Goal: Task Accomplishment & Management: Complete application form

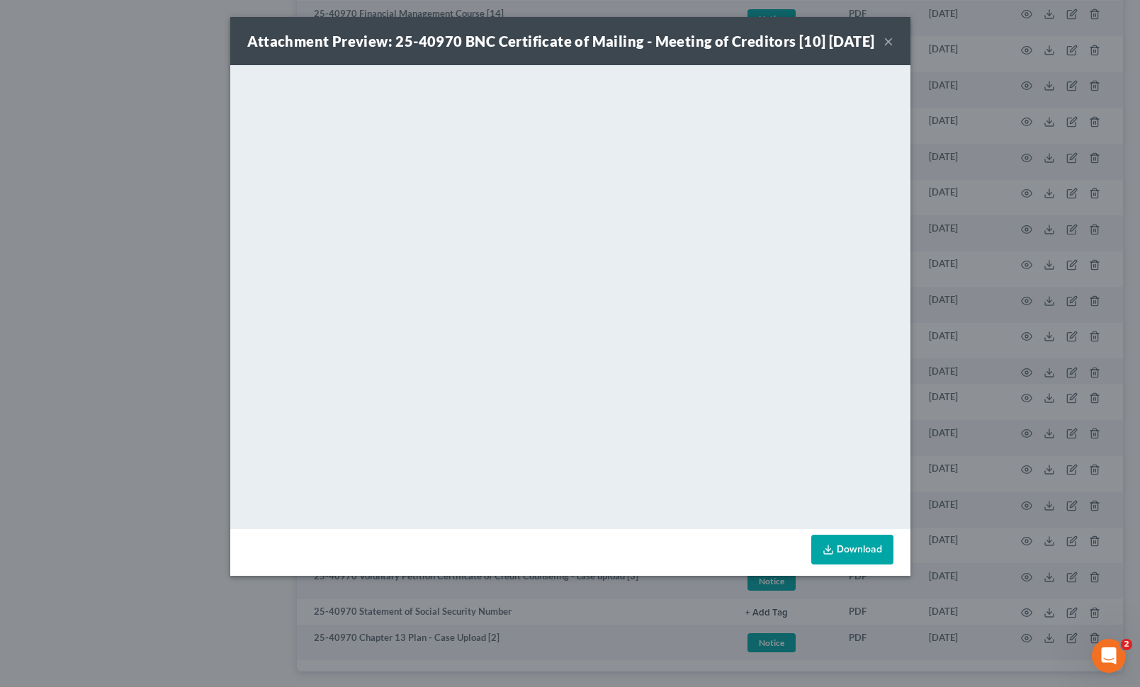
click at [875, 51] on div "Attachment Preview: 25-40970 BNC Certificate of Mailing - Meeting of Creditors …" at bounding box center [561, 41] width 628 height 20
click at [892, 50] on button "×" at bounding box center [888, 41] width 10 height 17
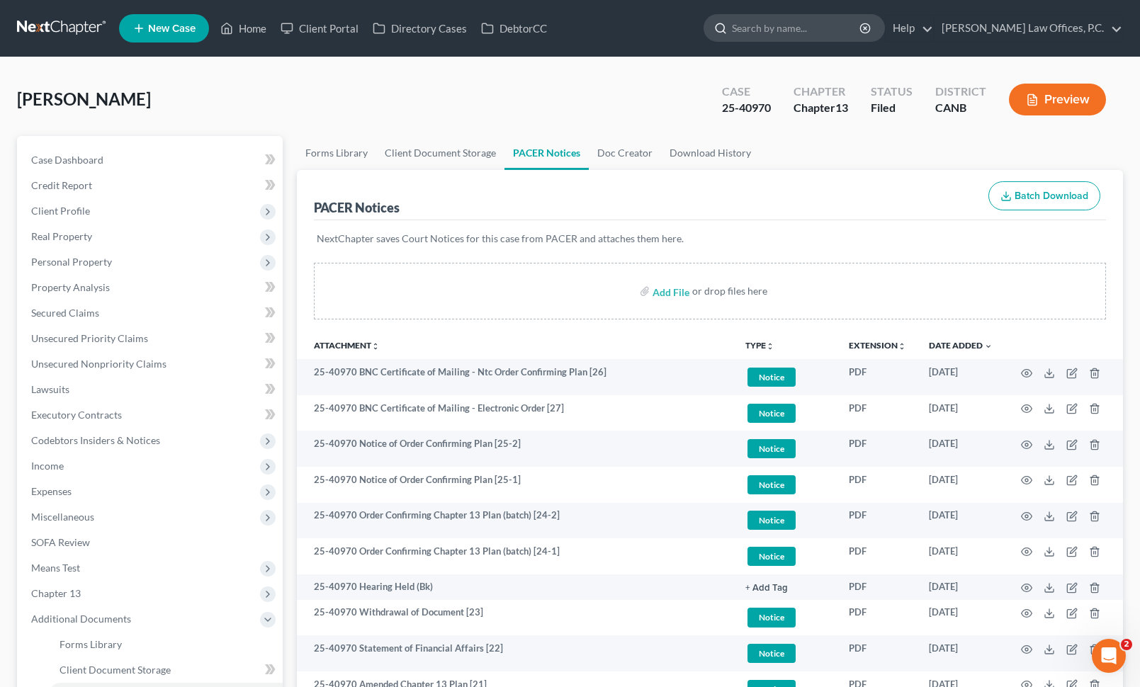
click at [823, 35] on input "search" at bounding box center [797, 28] width 130 height 26
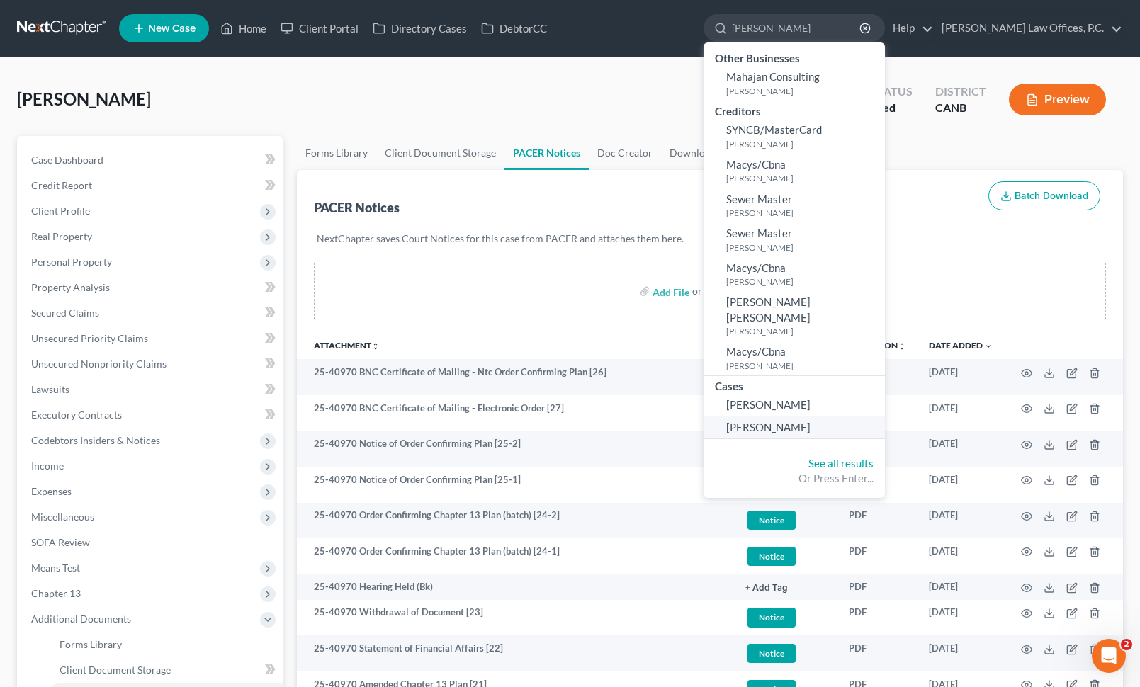
type input "[PERSON_NAME]"
click at [807, 421] on span "[PERSON_NAME]" at bounding box center [768, 427] width 84 height 13
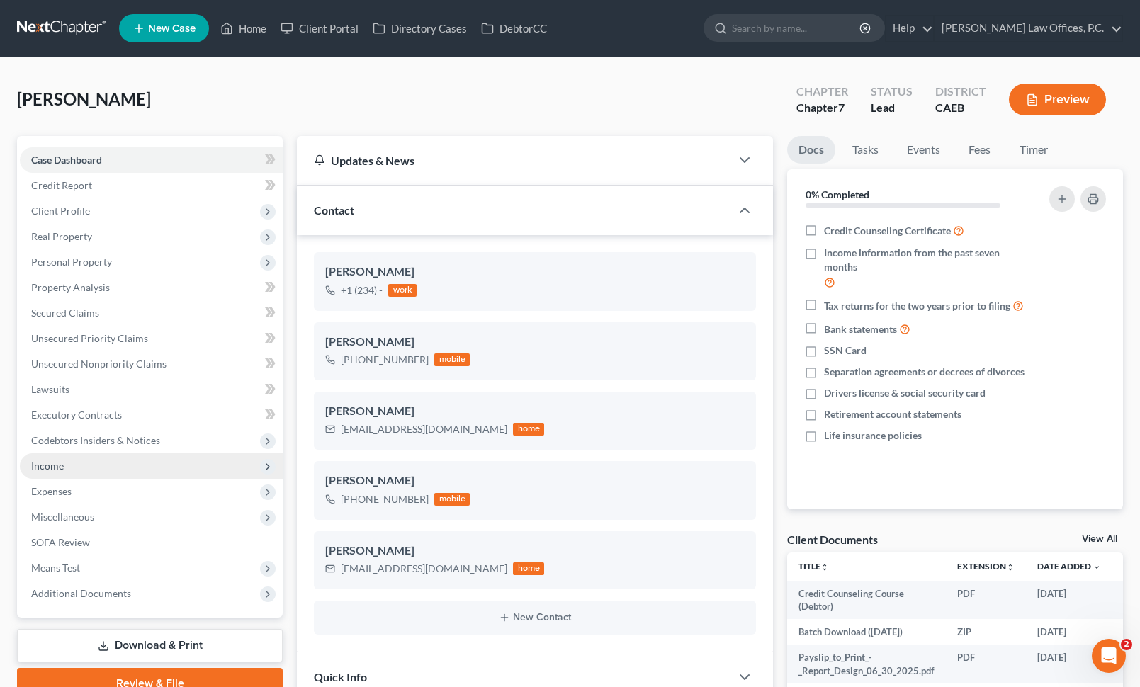
click at [151, 461] on span "Income" at bounding box center [151, 465] width 263 height 25
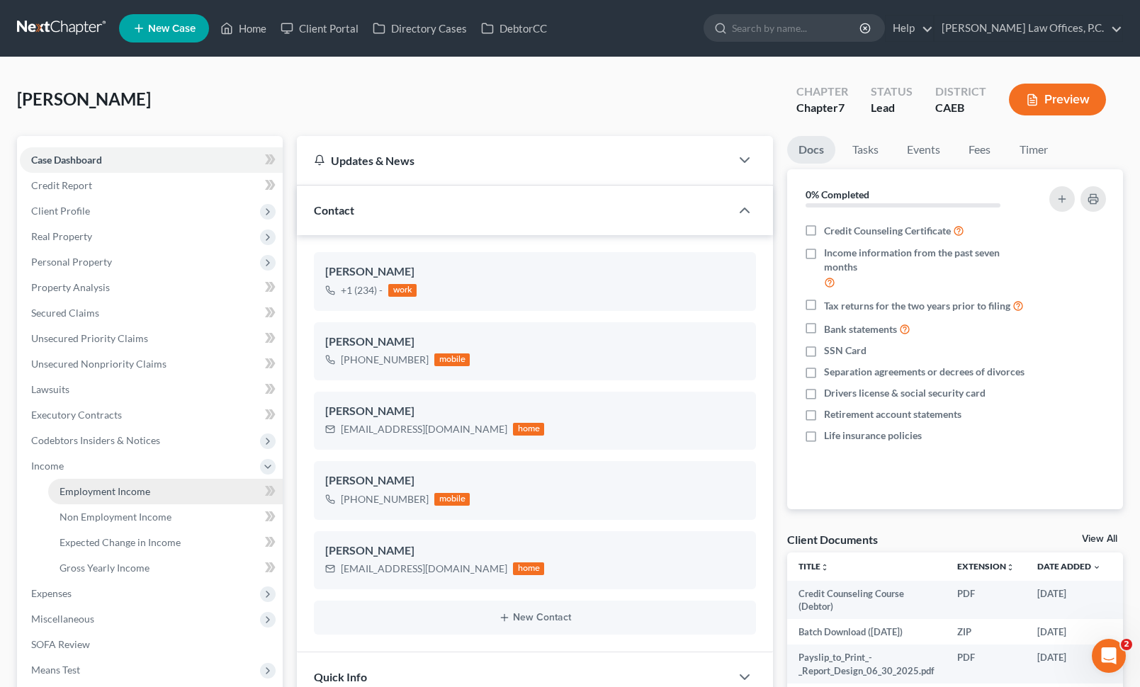
click at [142, 484] on link "Employment Income" at bounding box center [165, 491] width 234 height 25
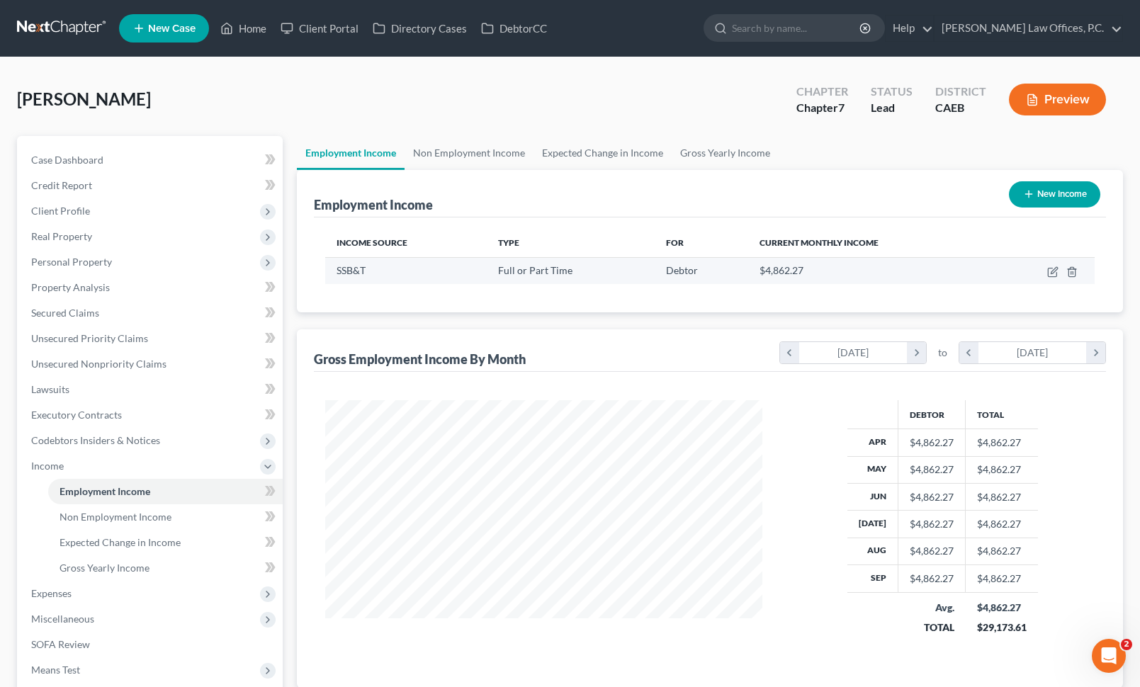
scroll to position [254, 465]
click at [1049, 268] on icon "button" at bounding box center [1052, 272] width 8 height 8
select select "0"
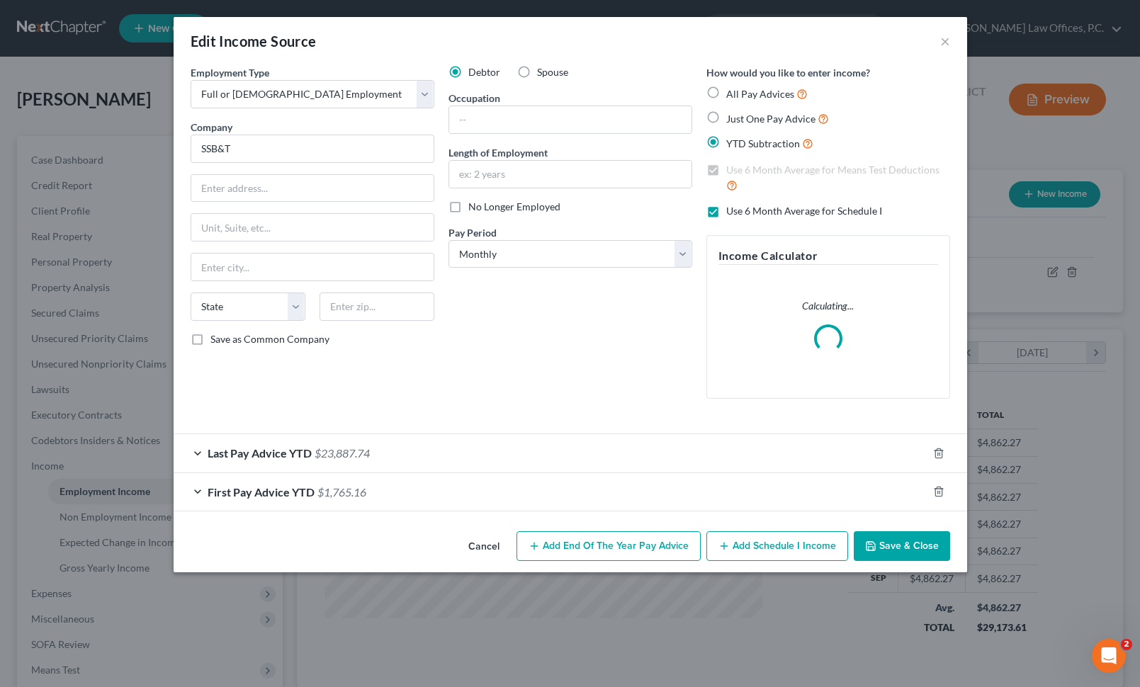
click at [461, 455] on div "Last Pay Advice YTD $23,887.74" at bounding box center [551, 453] width 754 height 38
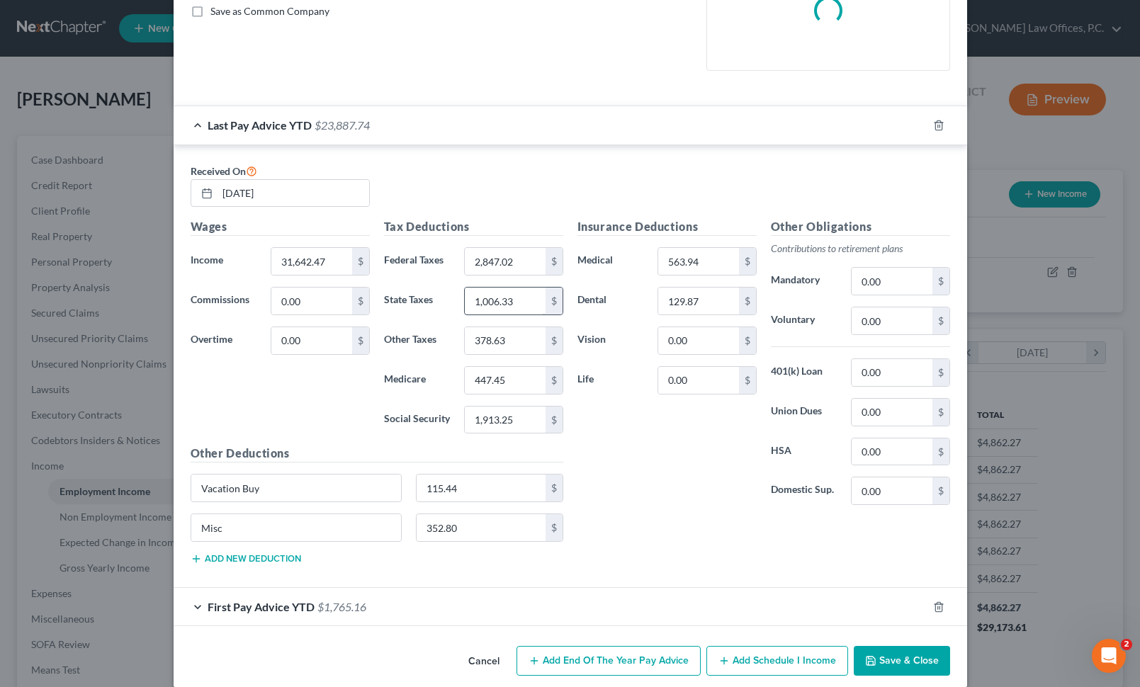
scroll to position [345, 0]
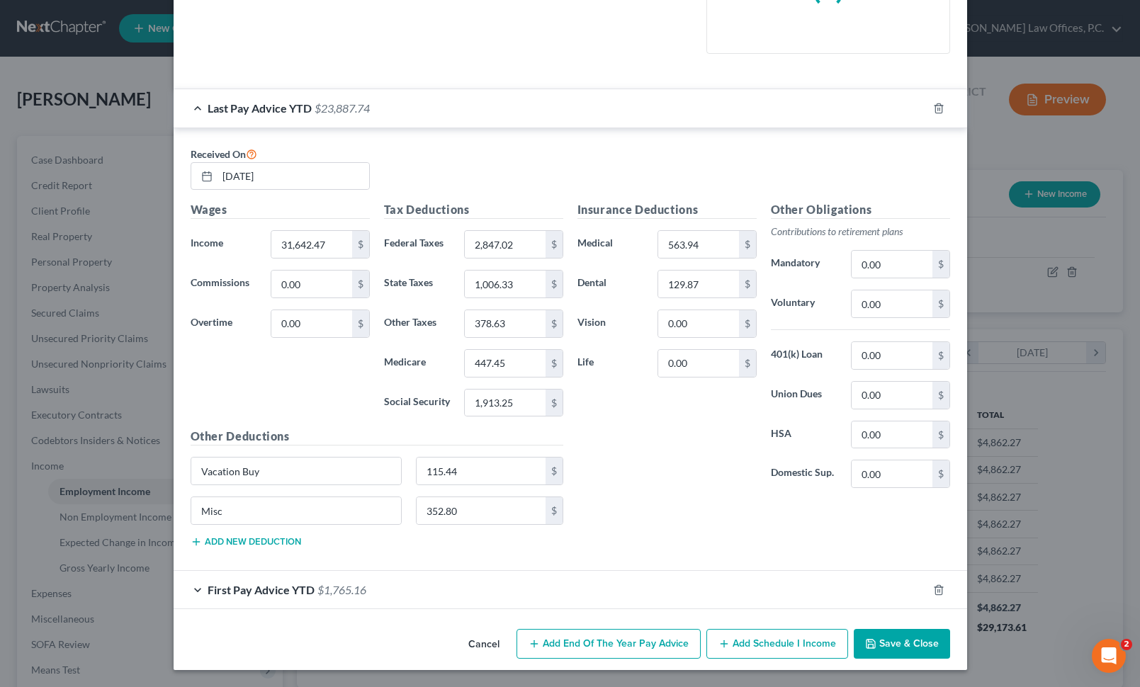
click at [482, 632] on button "Cancel" at bounding box center [484, 644] width 54 height 28
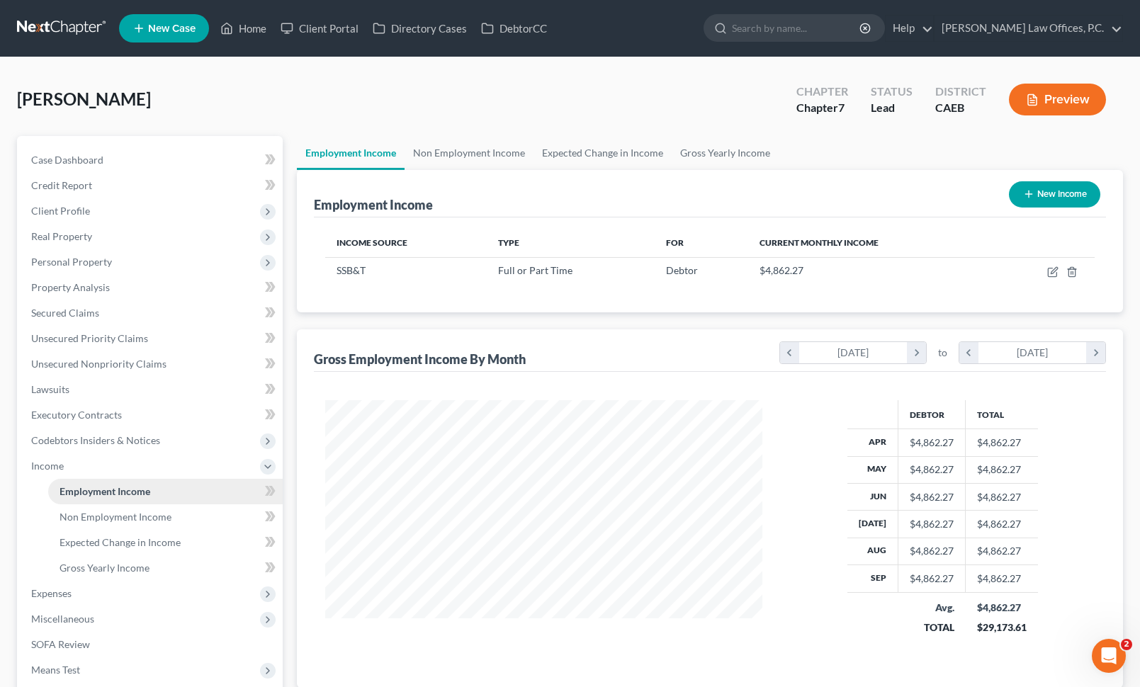
scroll to position [166, 0]
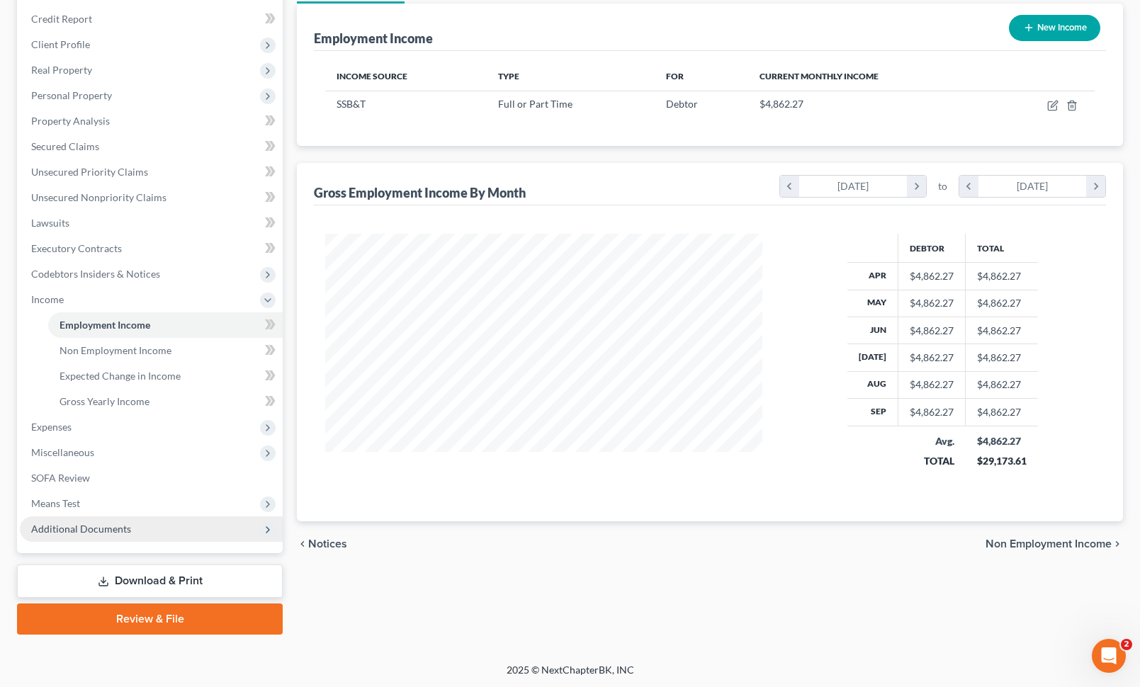
click at [117, 526] on span "Additional Documents" at bounding box center [81, 529] width 100 height 12
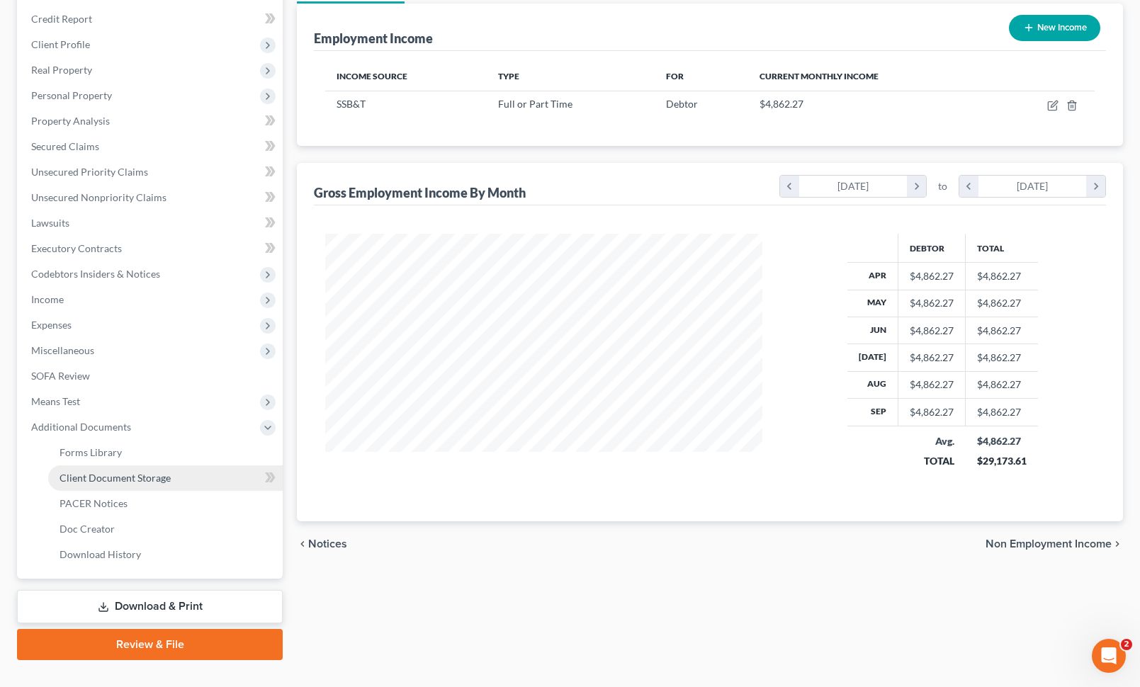
click at [166, 480] on span "Client Document Storage" at bounding box center [114, 478] width 111 height 12
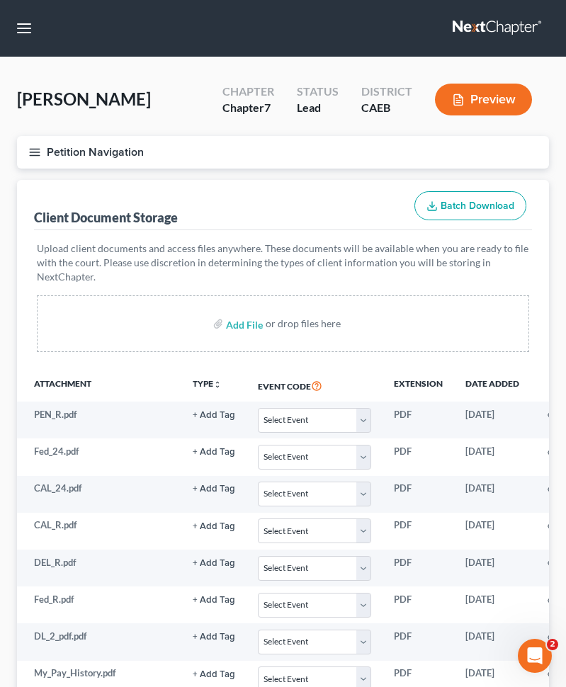
click at [30, 146] on icon "button" at bounding box center [34, 152] width 13 height 13
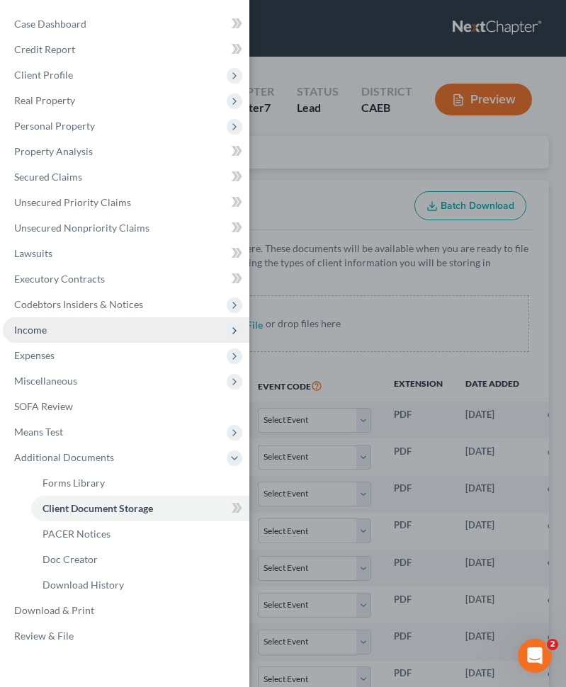
click at [78, 330] on span "Income" at bounding box center [126, 329] width 246 height 25
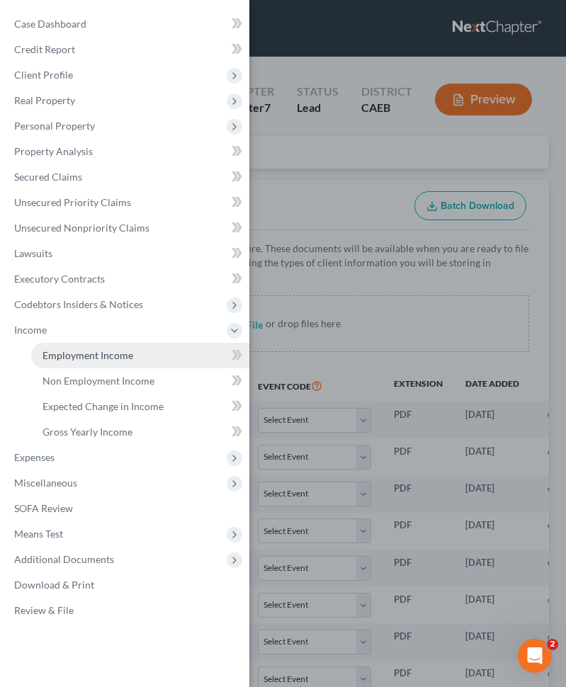
click at [87, 359] on span "Employment Income" at bounding box center [87, 355] width 91 height 12
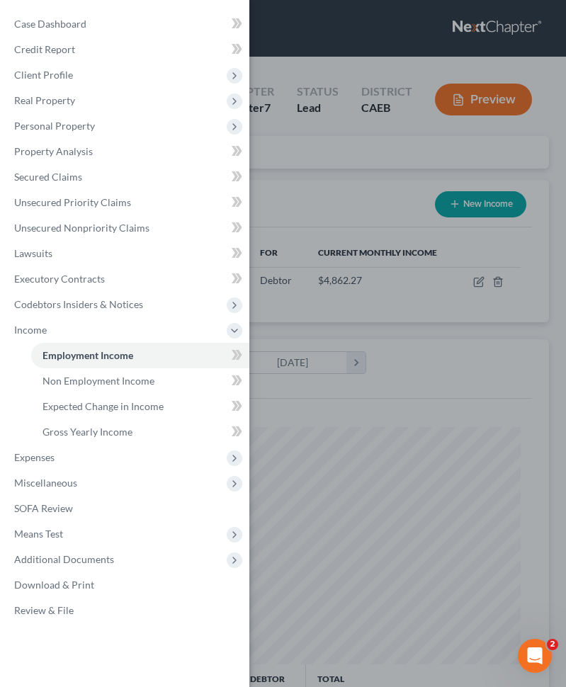
scroll to position [237, 504]
click at [402, 195] on div "Case Dashboard Payments Invoices Payments Payments Credit Report Client Profile" at bounding box center [283, 343] width 566 height 687
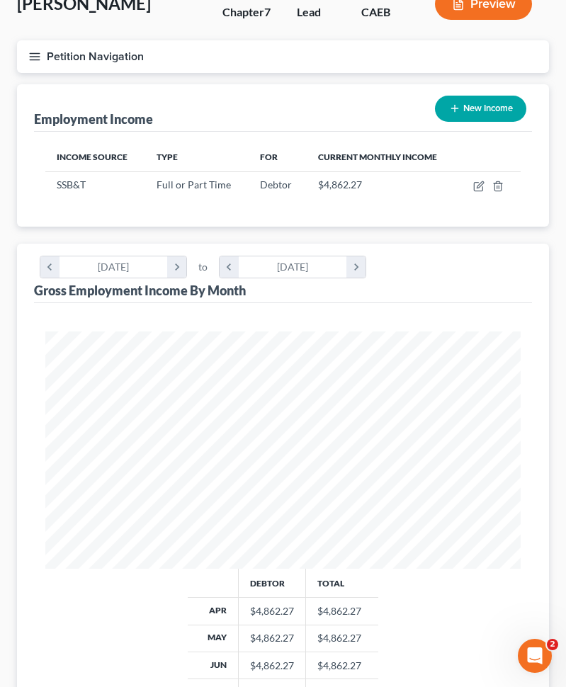
scroll to position [29, 0]
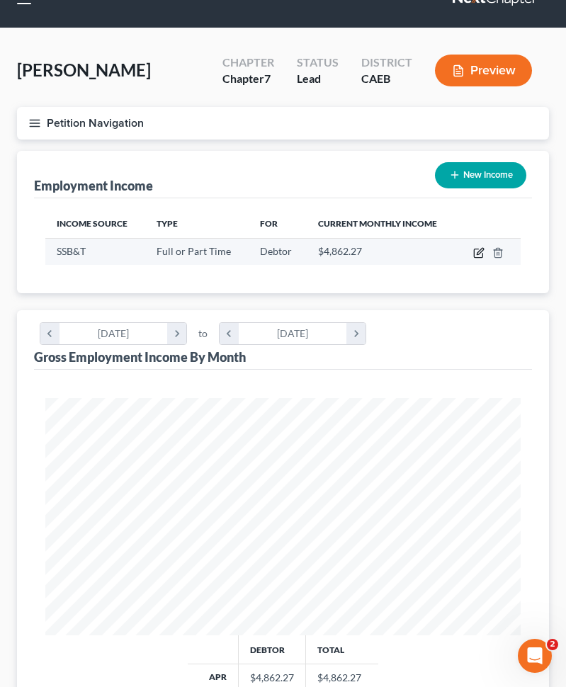
click at [479, 256] on icon "button" at bounding box center [478, 252] width 11 height 11
select select "0"
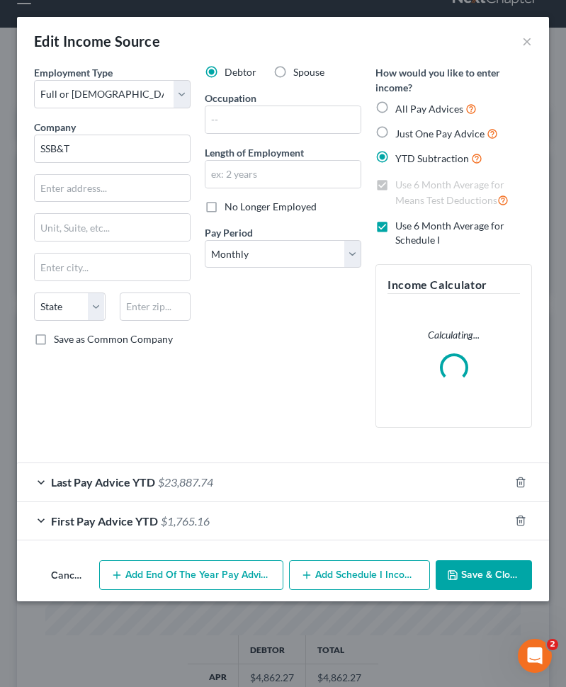
click at [267, 481] on div "Last Pay Advice YTD $23,887.74" at bounding box center [263, 482] width 492 height 38
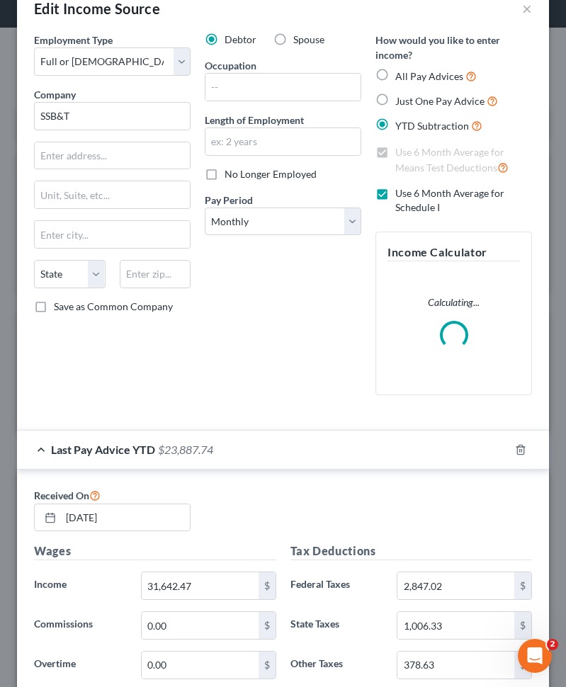
scroll to position [74, 0]
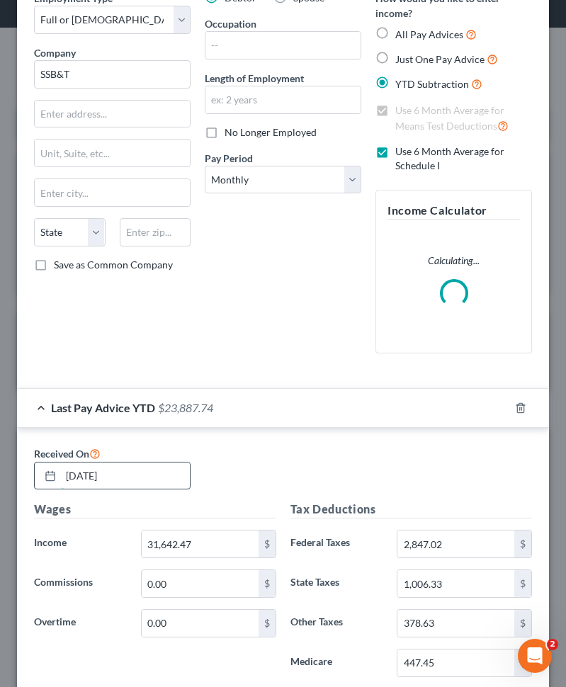
click at [75, 475] on input "[DATE]" at bounding box center [125, 475] width 129 height 27
type input "[DATE]"
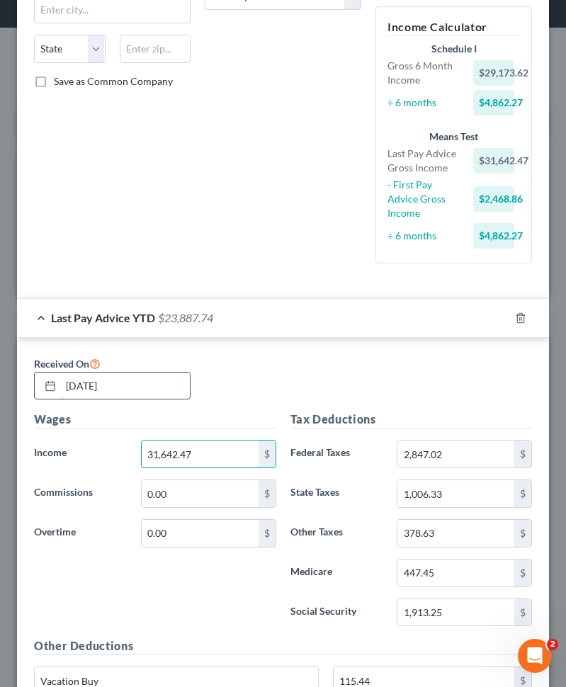
scroll to position [295, 0]
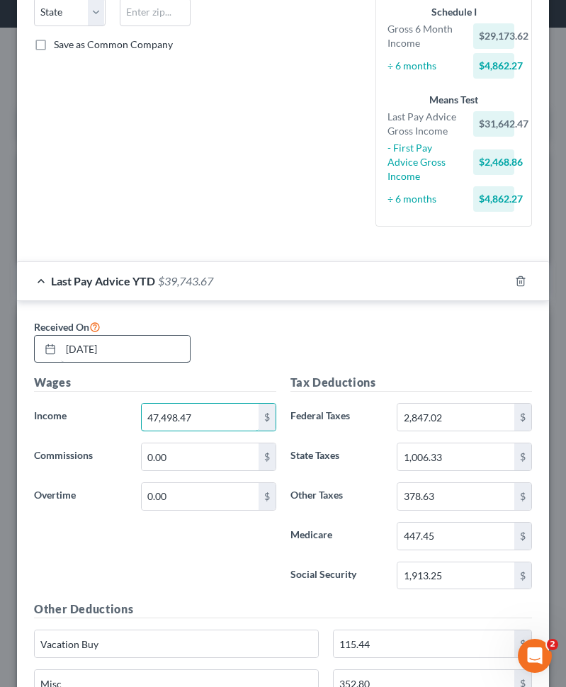
type input "47,498.47"
type input "4,186"
type input "1,525"
type input "571"
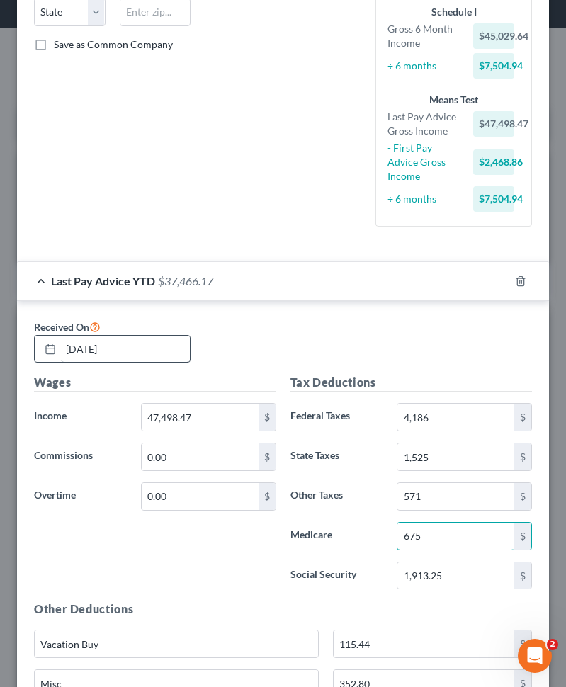
type input "675"
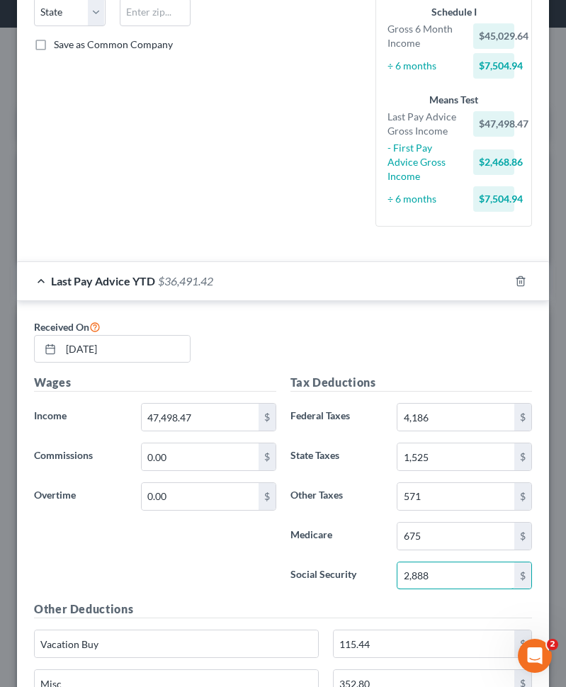
type input "2,888"
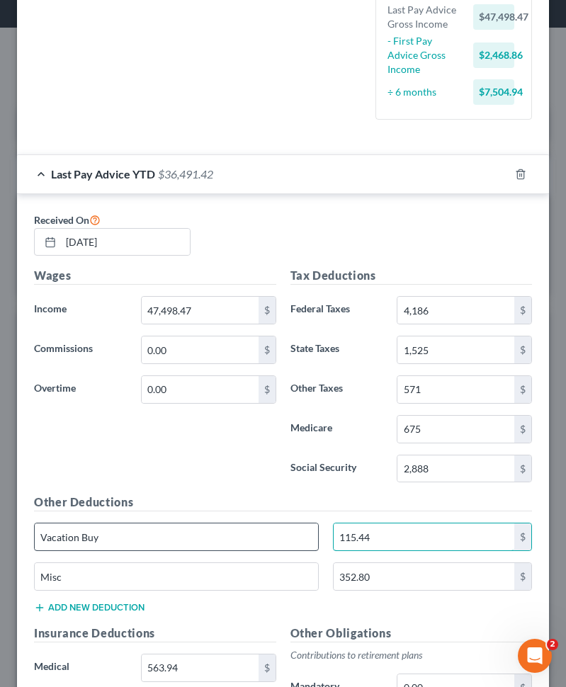
scroll to position [421, 0]
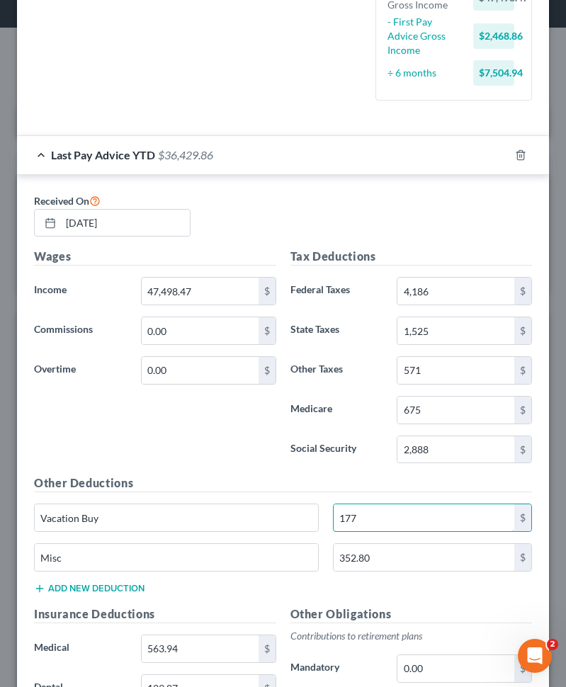
type input "177"
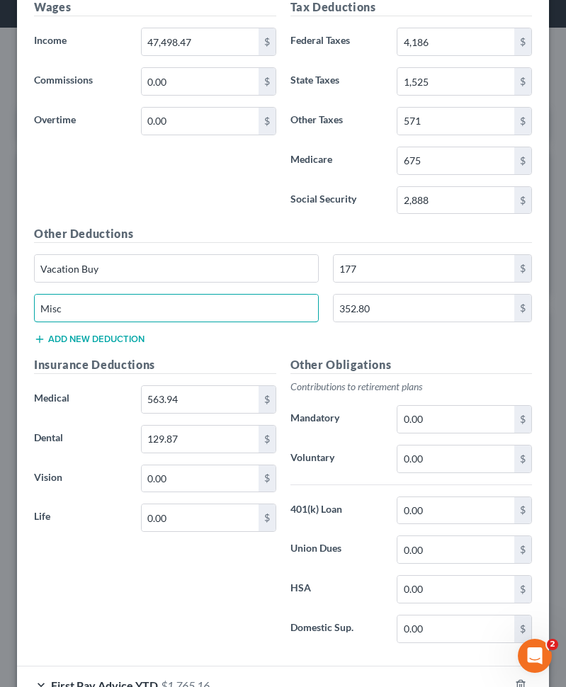
scroll to position [671, 0]
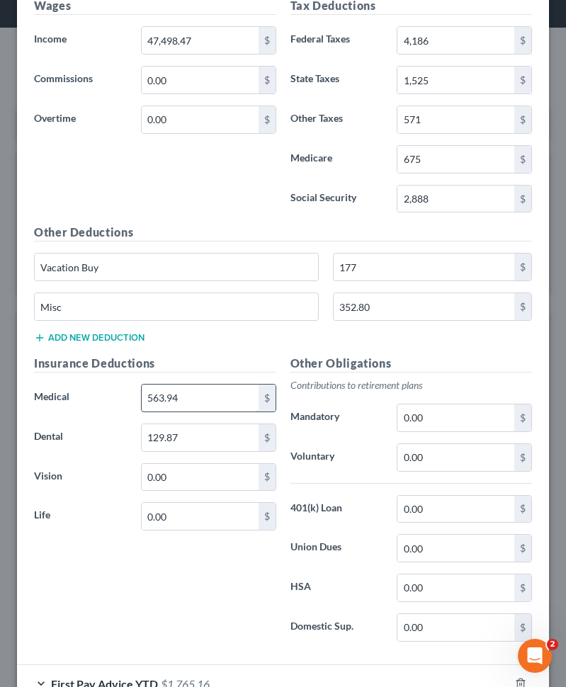
click at [187, 396] on input "563.94" at bounding box center [200, 398] width 117 height 27
type input "867"
type input "199"
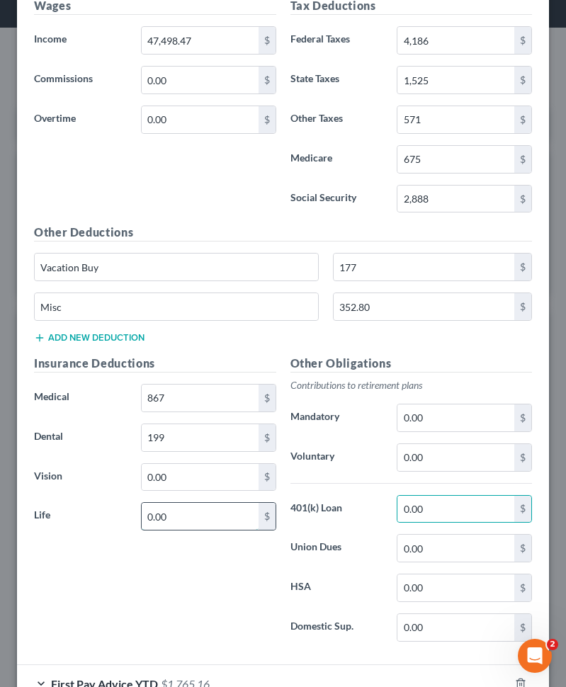
click at [157, 516] on input "0.00" at bounding box center [200, 516] width 117 height 27
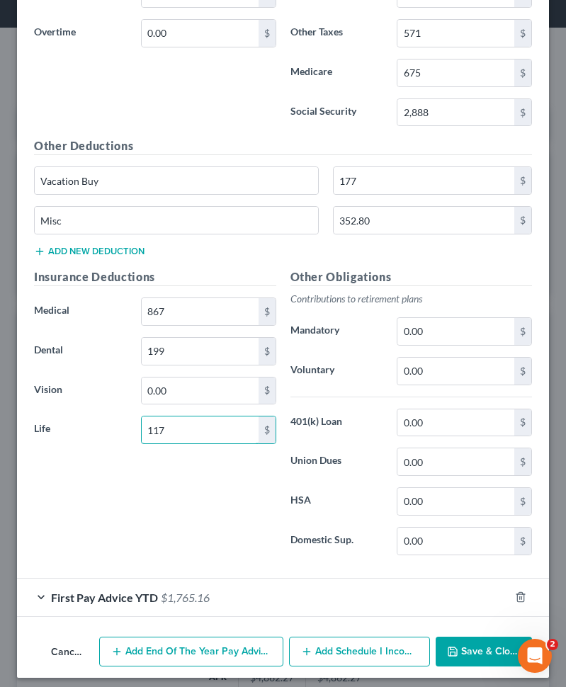
scroll to position [766, 0]
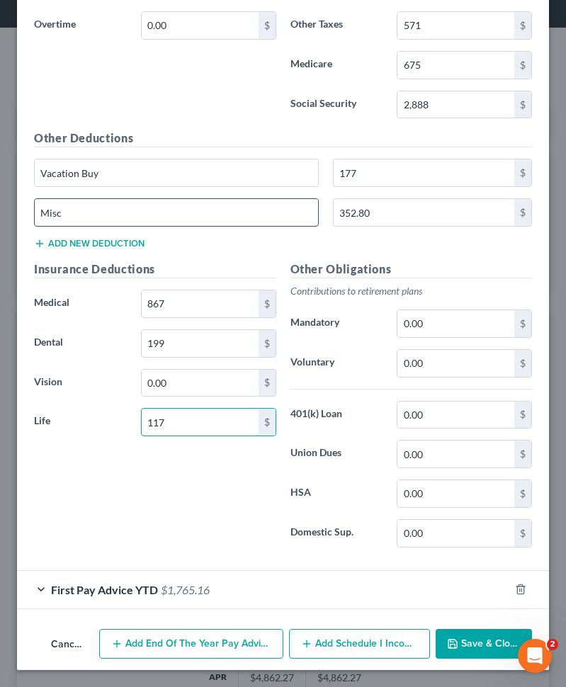
type input "117"
click at [169, 212] on input "Misc" at bounding box center [176, 212] width 283 height 27
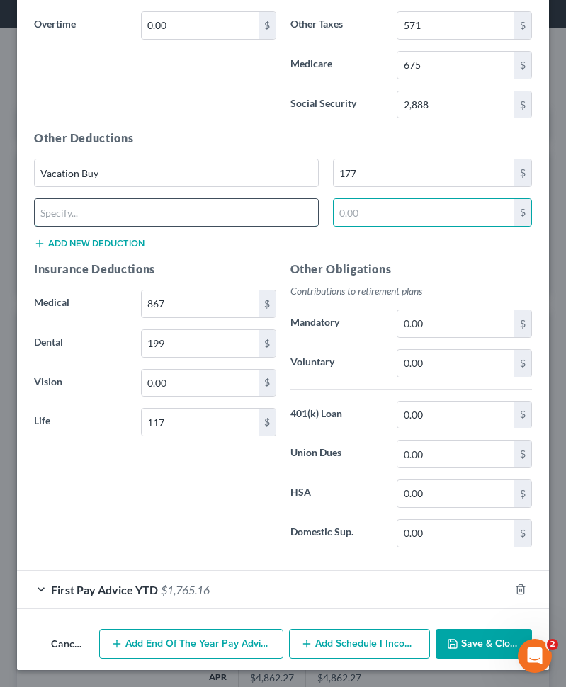
click at [126, 214] on input "text" at bounding box center [176, 212] width 283 height 27
type input "Hyatt Legal Plan"
type input "193"
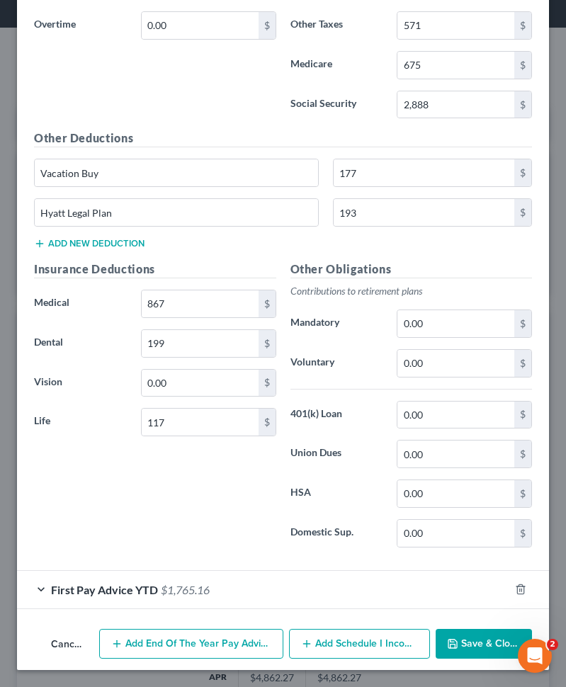
click at [154, 581] on div "First Pay Advice YTD $1,765.16" at bounding box center [263, 590] width 492 height 38
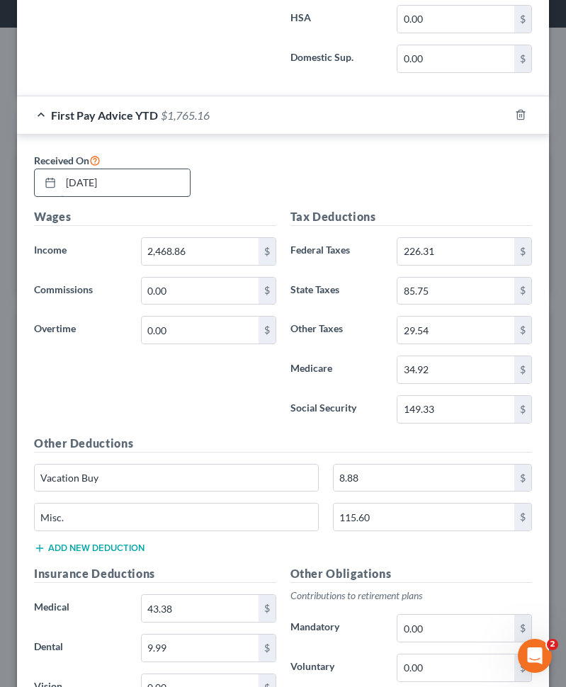
scroll to position [1215, 0]
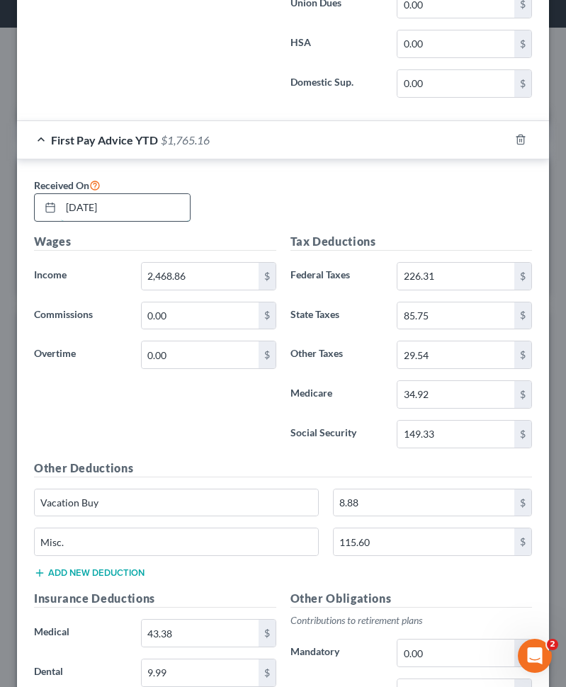
click at [107, 206] on input "[DATE]" at bounding box center [125, 207] width 129 height 27
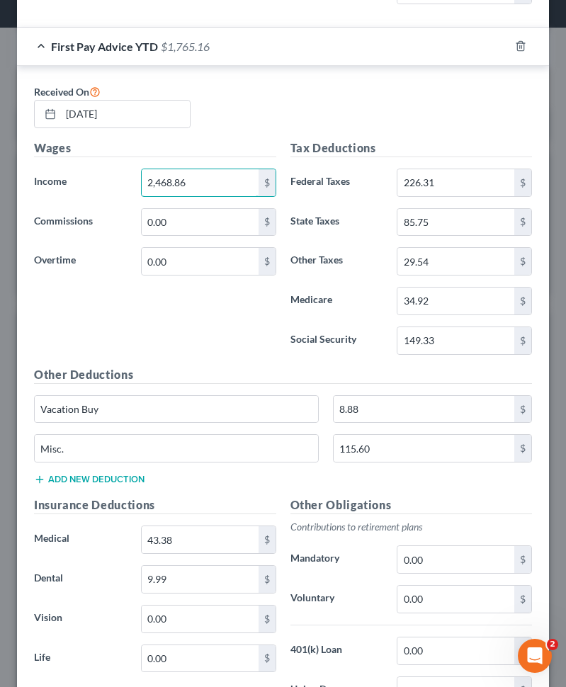
scroll to position [1249, 0]
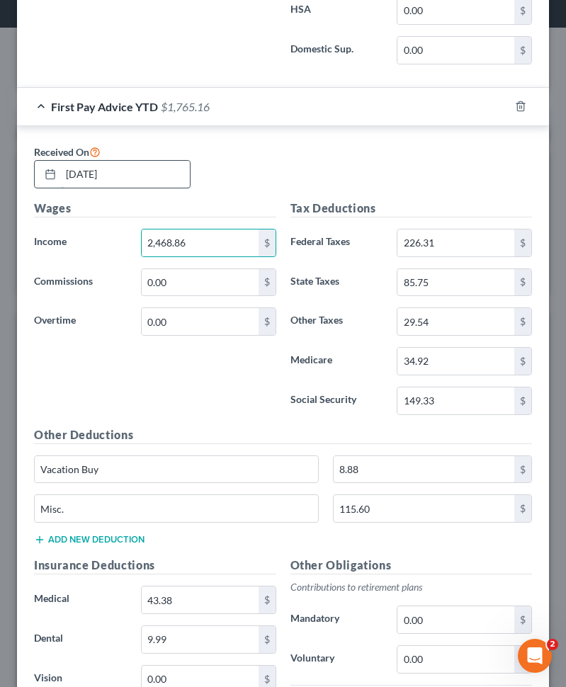
click at [91, 168] on input "[DATE]" at bounding box center [125, 174] width 129 height 27
type input "[DATE]"
type input "17,714"
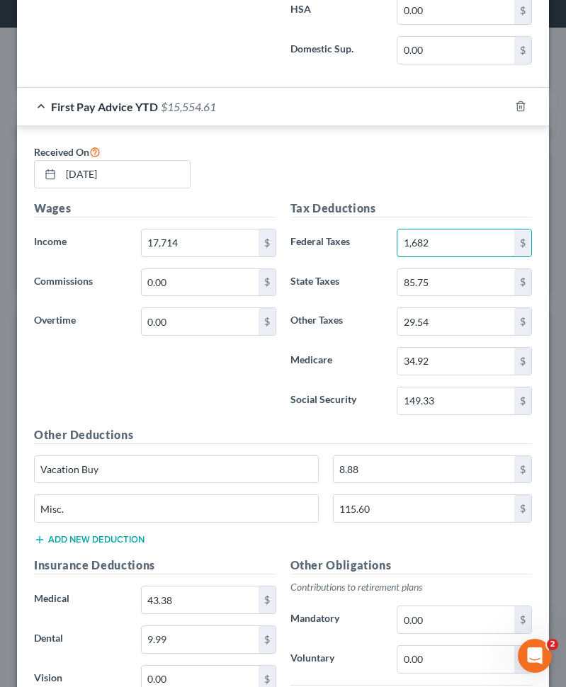
type input "1,682"
type input "556"
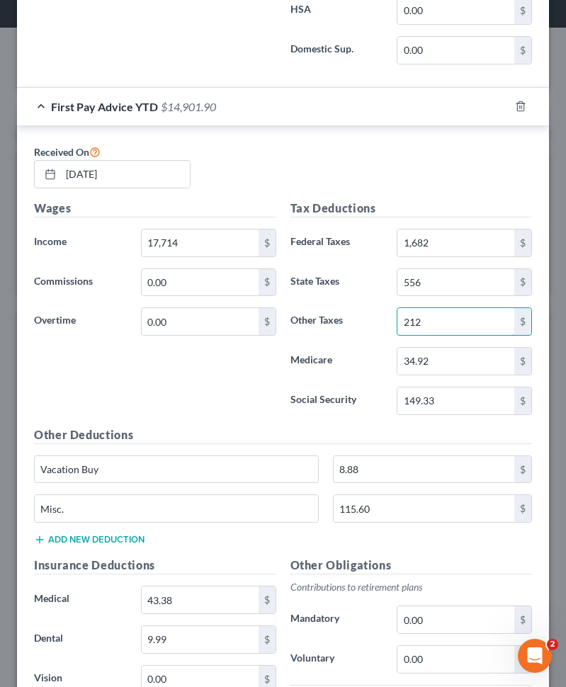
type input "212"
type input "251"
type input "1,072"
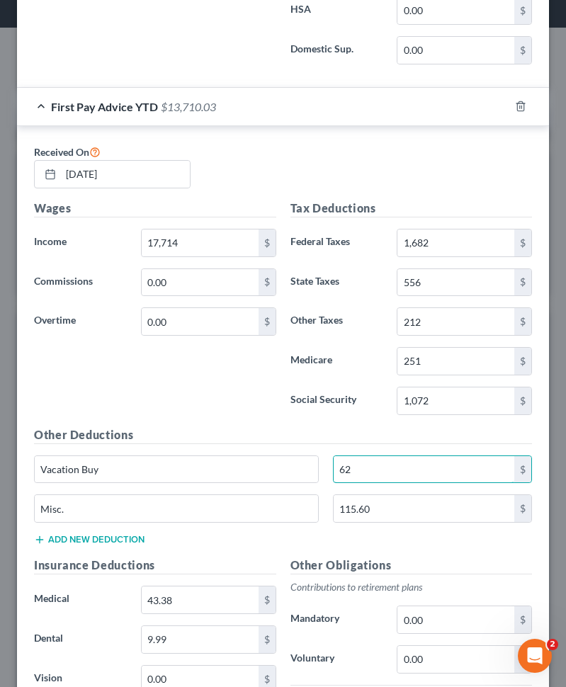
type input "62"
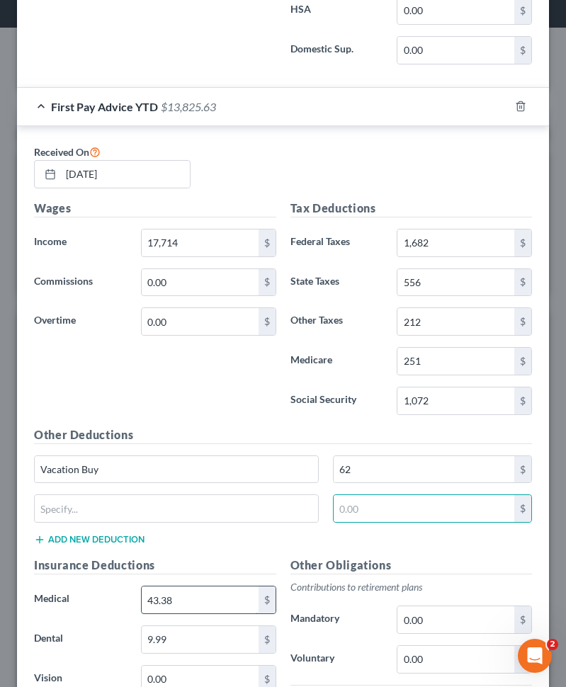
click at [162, 606] on input "43.38" at bounding box center [200, 599] width 117 height 27
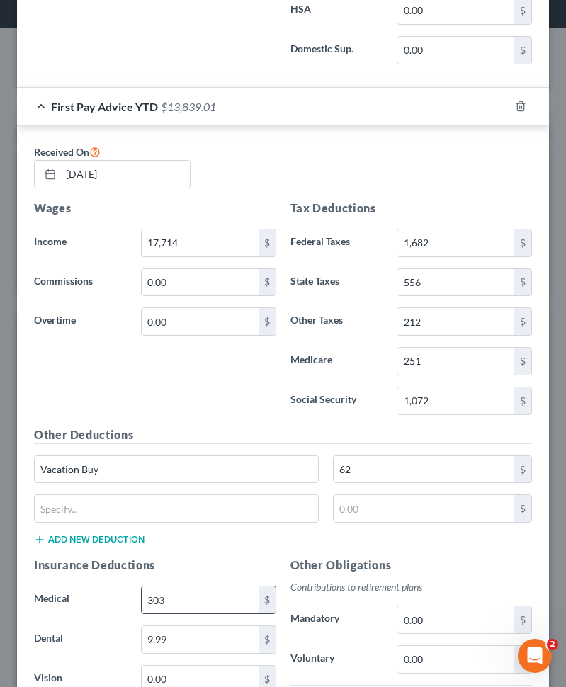
type input "303"
type input "8"
type input "70"
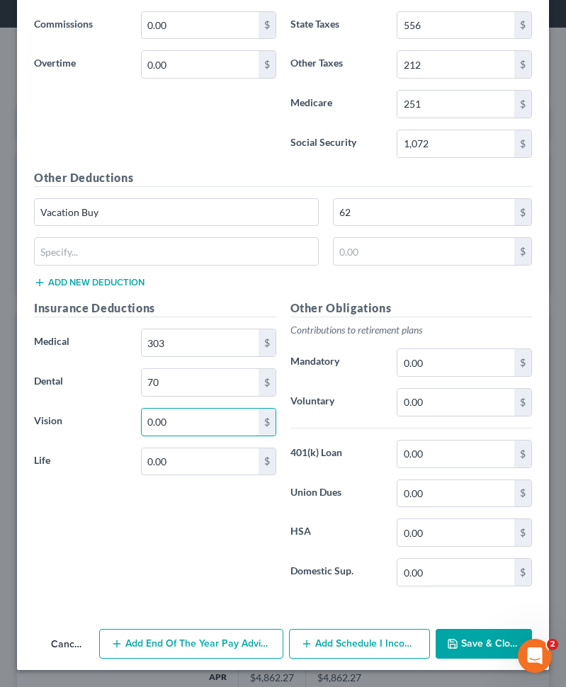
scroll to position [1501, 0]
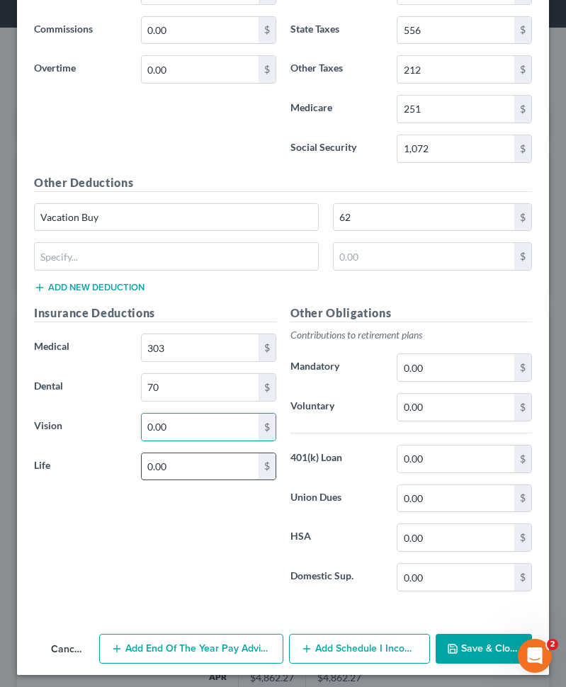
click at [208, 465] on input "0.00" at bounding box center [200, 466] width 117 height 27
type input "41"
click at [124, 268] on input "text" at bounding box center [176, 256] width 283 height 27
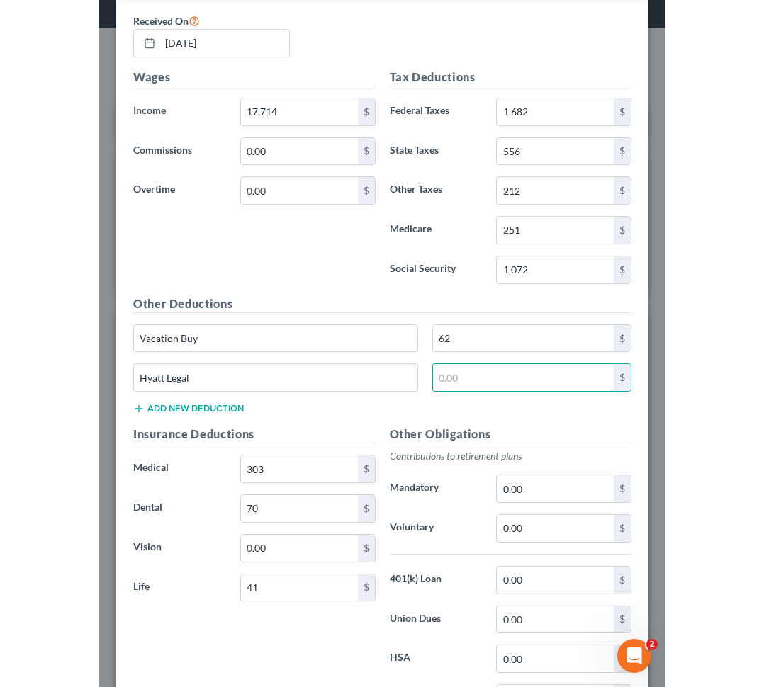
scroll to position [1499, 0]
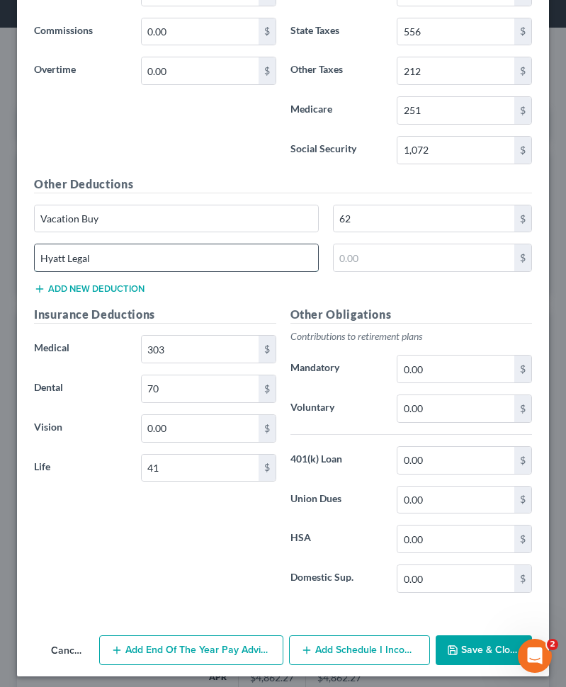
click at [174, 264] on input "Hyatt Legal" at bounding box center [176, 257] width 283 height 27
type input "Hyatt Legal Plan"
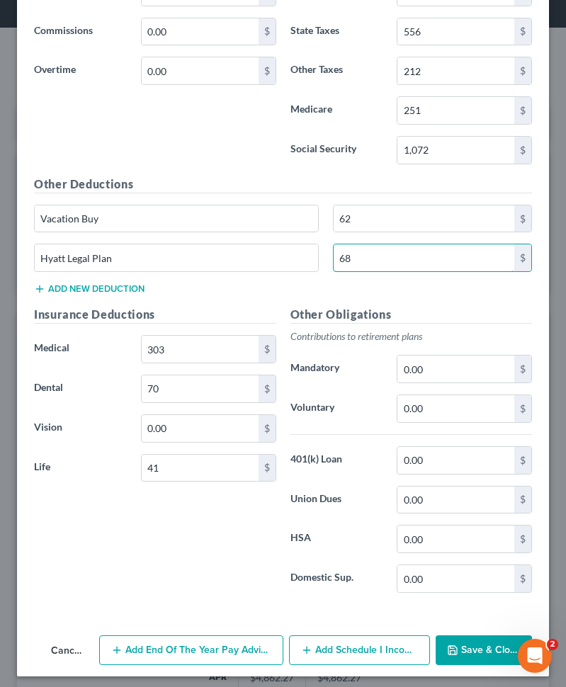
type input "68"
click at [477, 642] on button "Save & Close" at bounding box center [484, 650] width 96 height 30
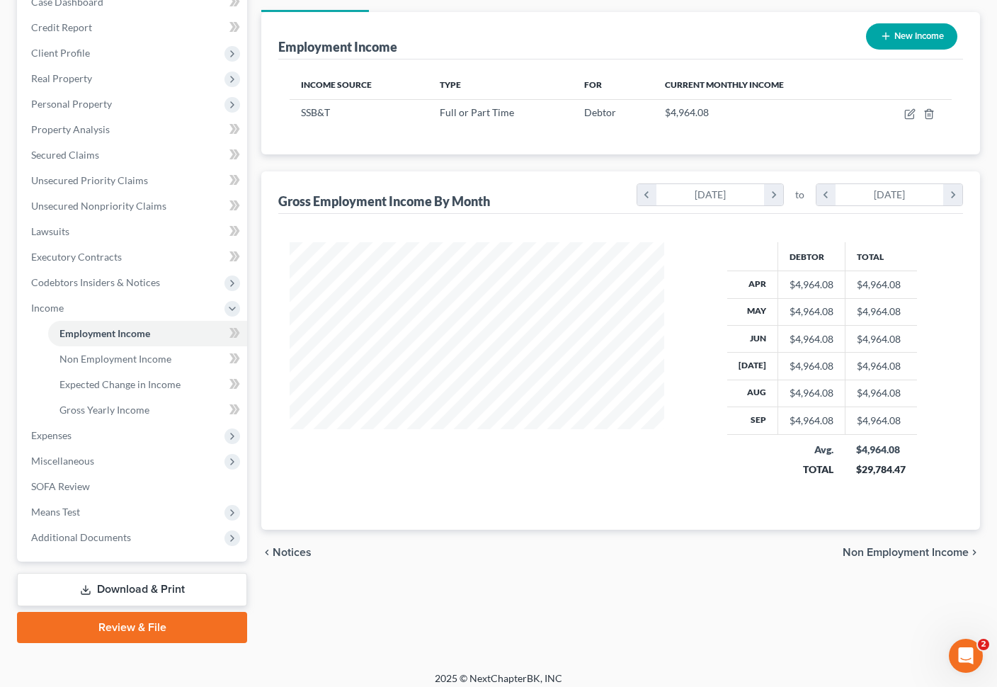
scroll to position [166, 0]
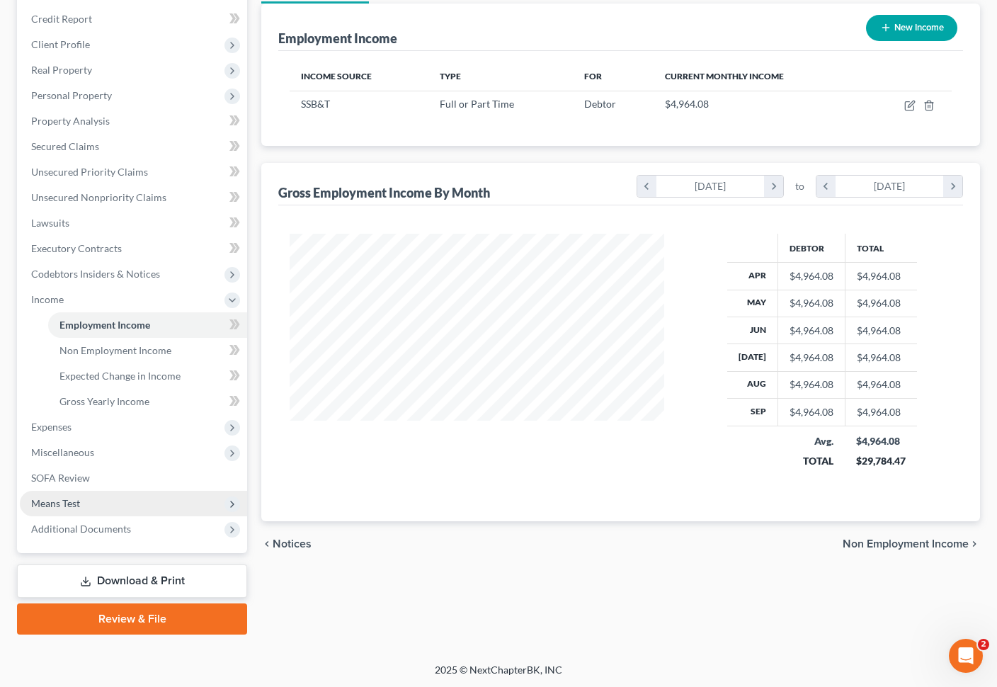
click at [126, 493] on span "Means Test" at bounding box center [133, 503] width 227 height 25
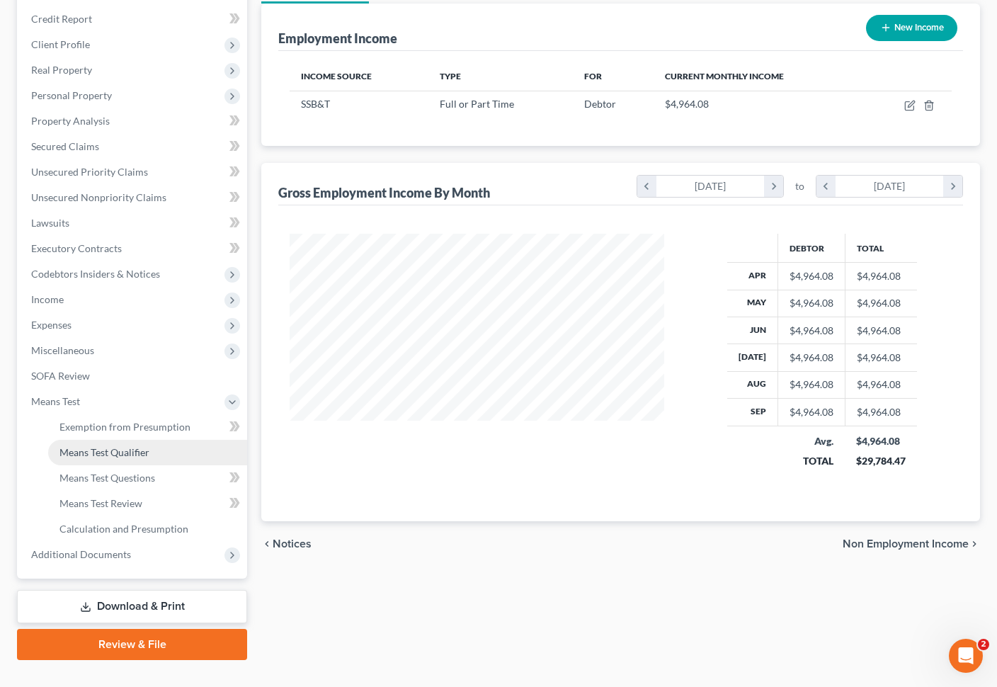
click at [171, 441] on link "Means Test Qualifier" at bounding box center [147, 452] width 199 height 25
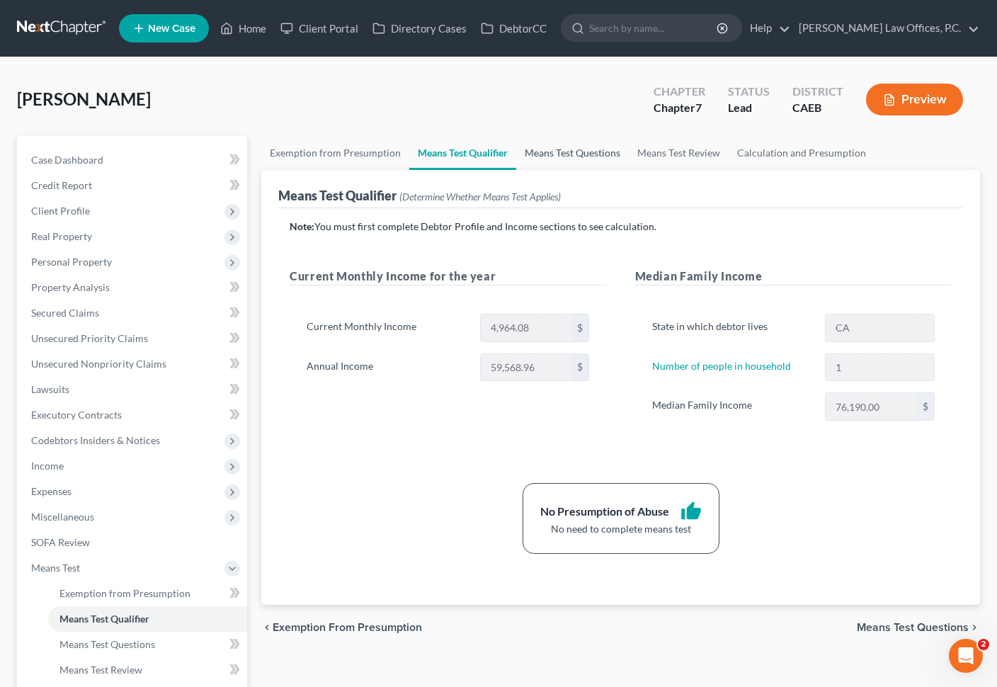
click at [542, 152] on link "Means Test Questions" at bounding box center [572, 153] width 113 height 34
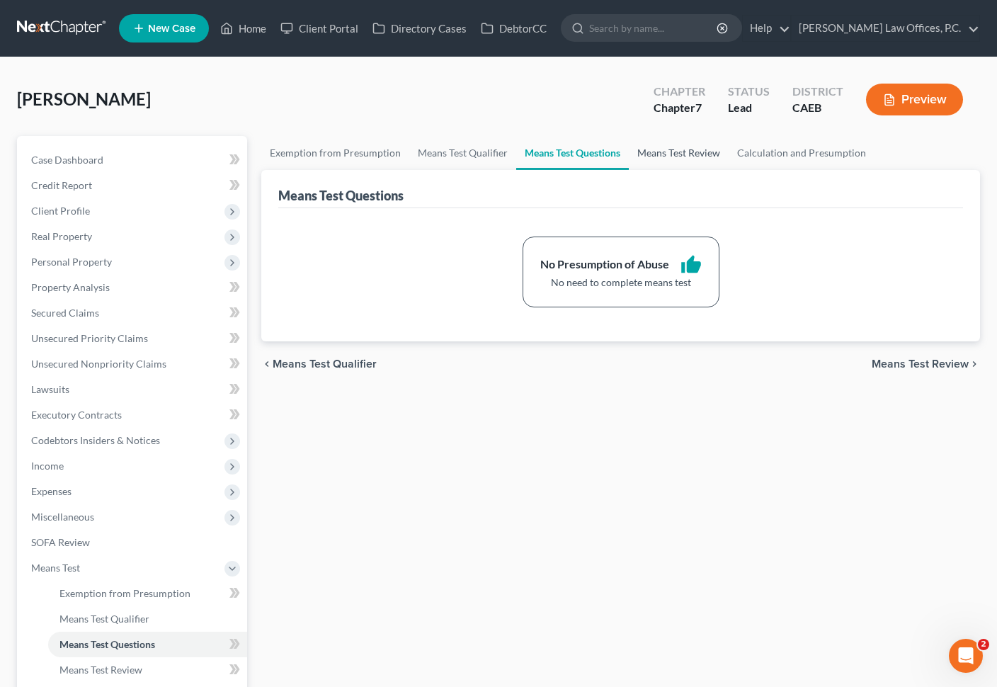
click at [649, 154] on link "Means Test Review" at bounding box center [679, 153] width 100 height 34
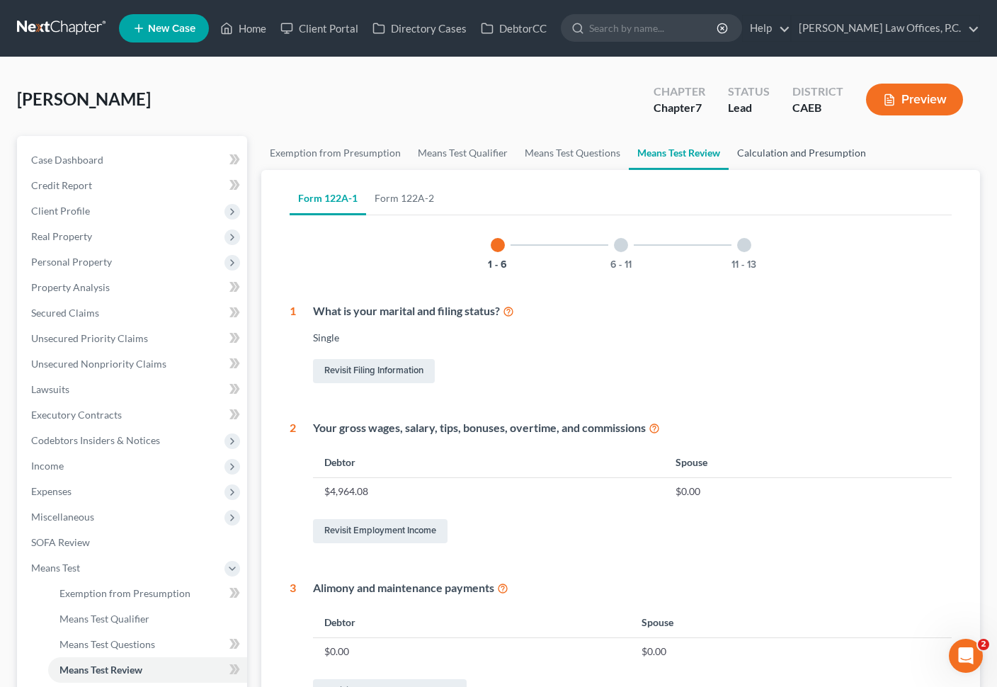
click at [775, 154] on link "Calculation and Presumption" at bounding box center [802, 153] width 146 height 34
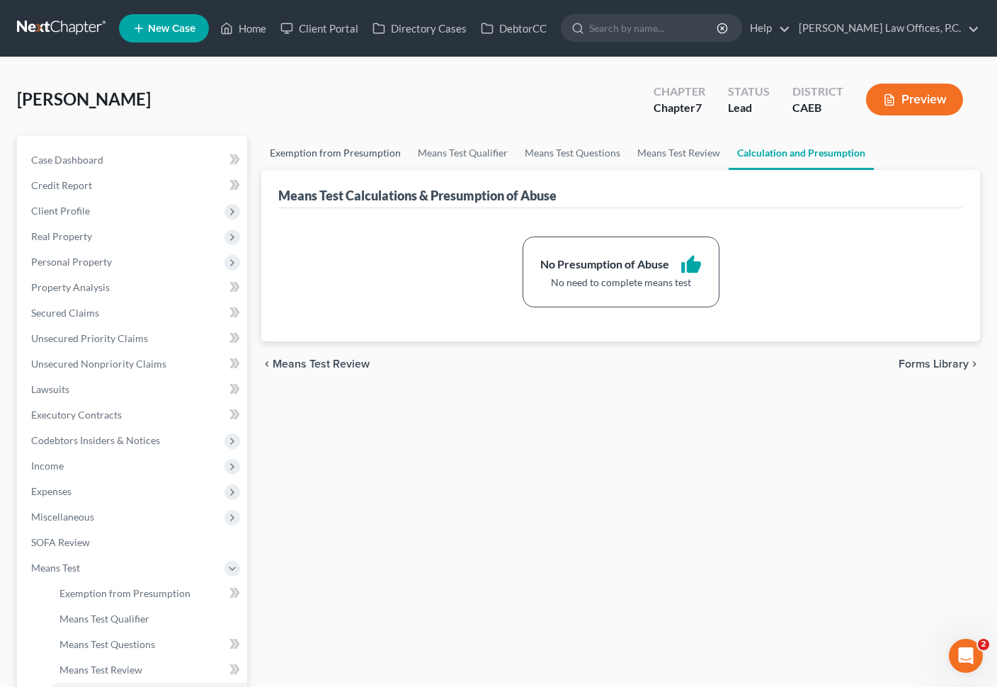
click at [348, 158] on link "Exemption from Presumption" at bounding box center [335, 153] width 148 height 34
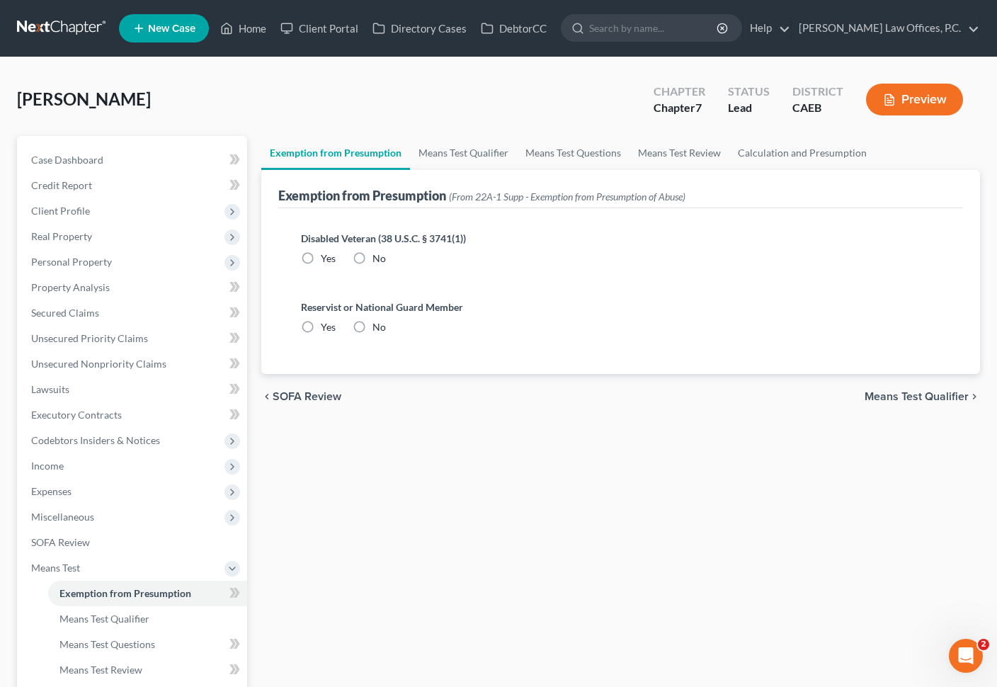
click at [373, 258] on label "No" at bounding box center [379, 258] width 13 height 14
click at [378, 258] on input "No" at bounding box center [382, 255] width 9 height 9
radio input "true"
click at [373, 320] on label "No" at bounding box center [379, 327] width 13 height 14
click at [378, 320] on input "No" at bounding box center [382, 324] width 9 height 9
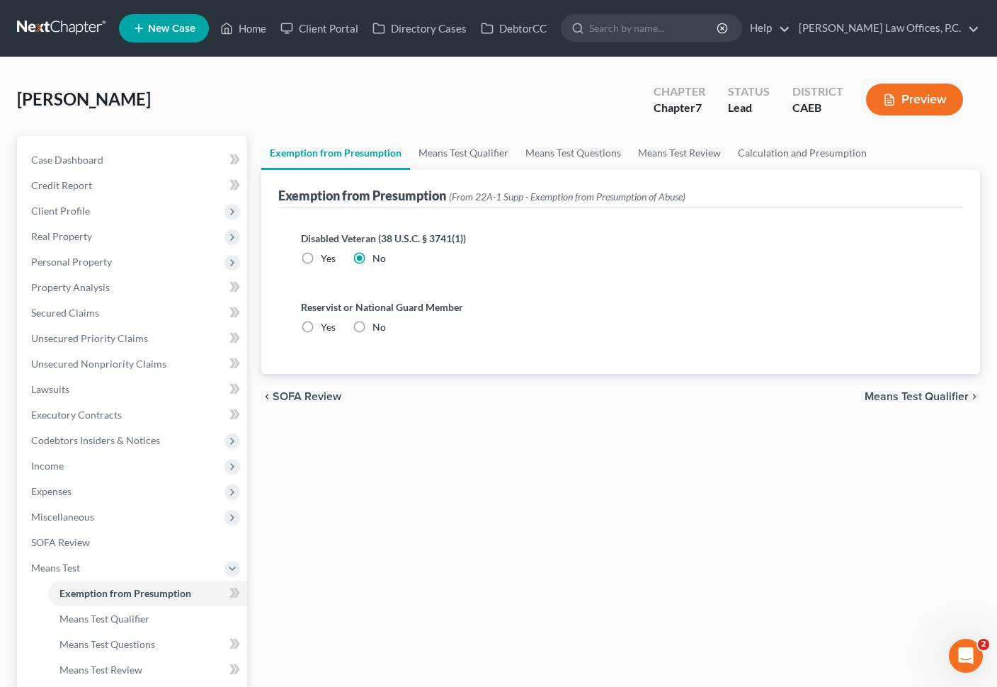
radio input "true"
click at [460, 142] on link "Means Test Qualifier" at bounding box center [463, 153] width 107 height 34
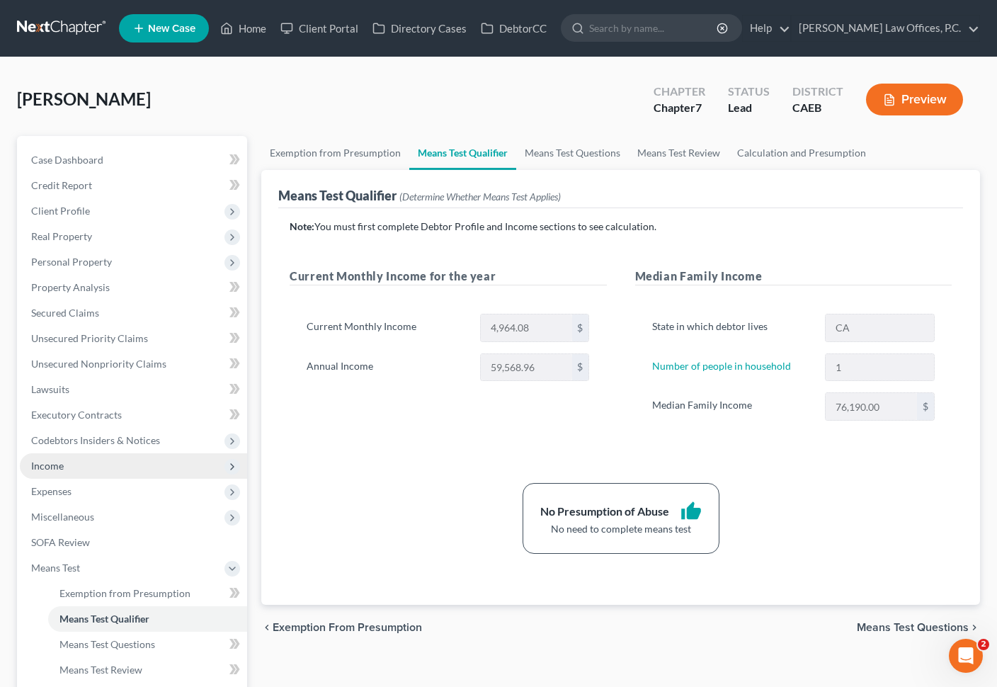
click at [82, 469] on span "Income" at bounding box center [133, 465] width 227 height 25
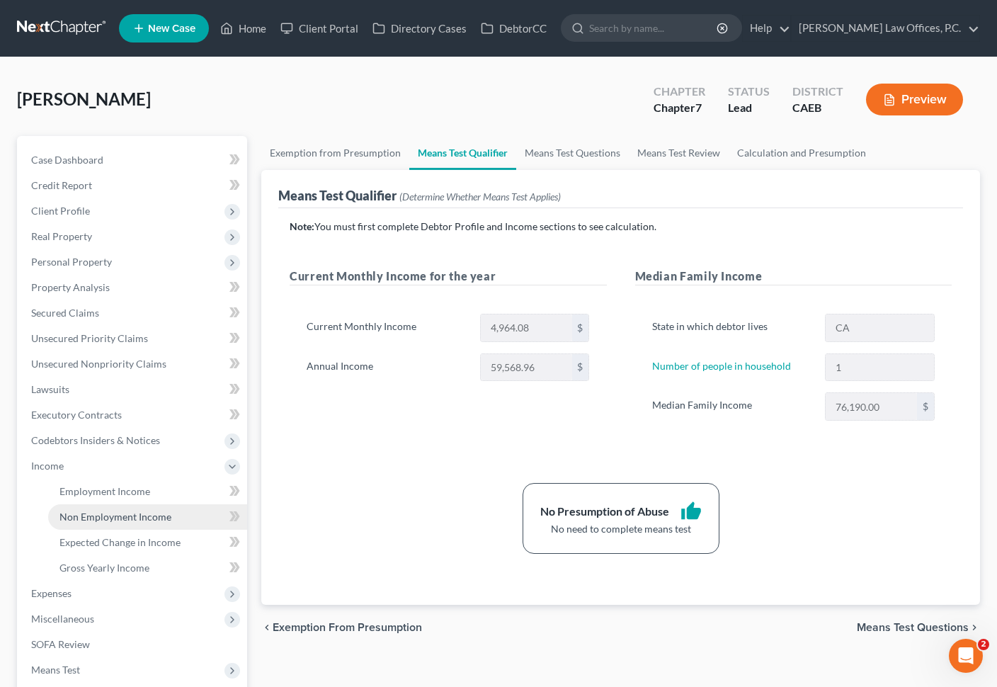
click at [119, 504] on link "Non Employment Income" at bounding box center [147, 516] width 199 height 25
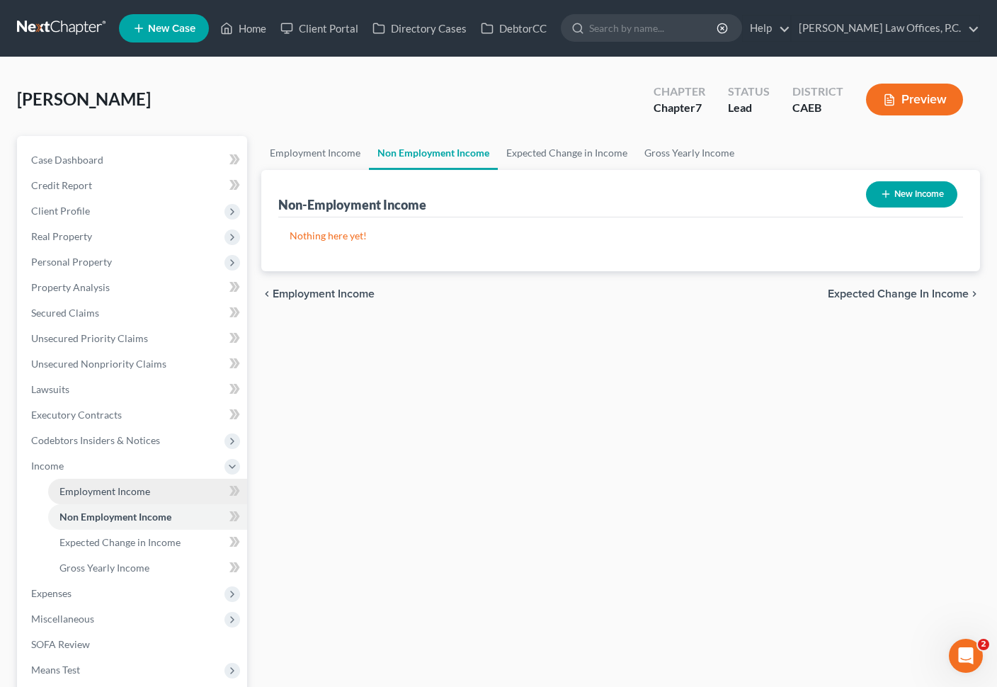
click at [131, 492] on span "Employment Income" at bounding box center [104, 491] width 91 height 12
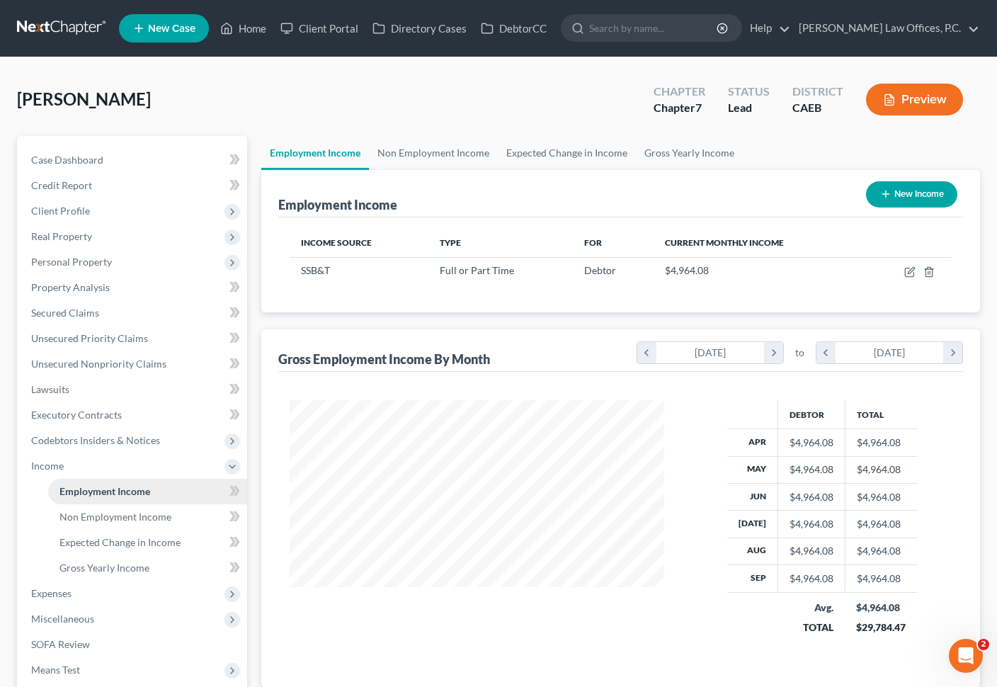
scroll to position [254, 402]
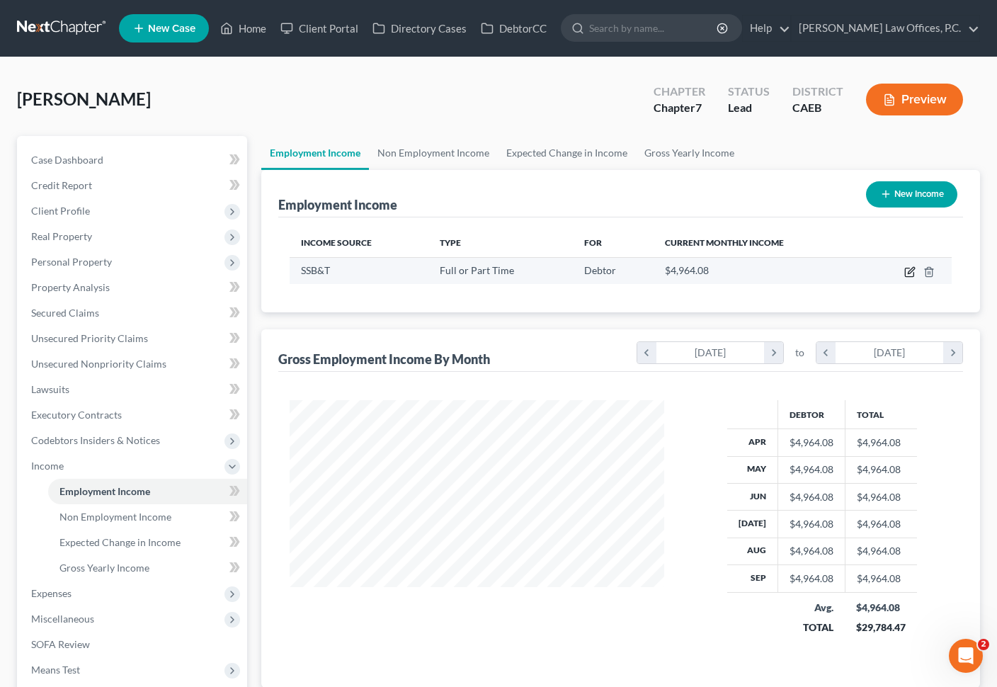
click at [906, 272] on icon "button" at bounding box center [909, 271] width 11 height 11
select select "0"
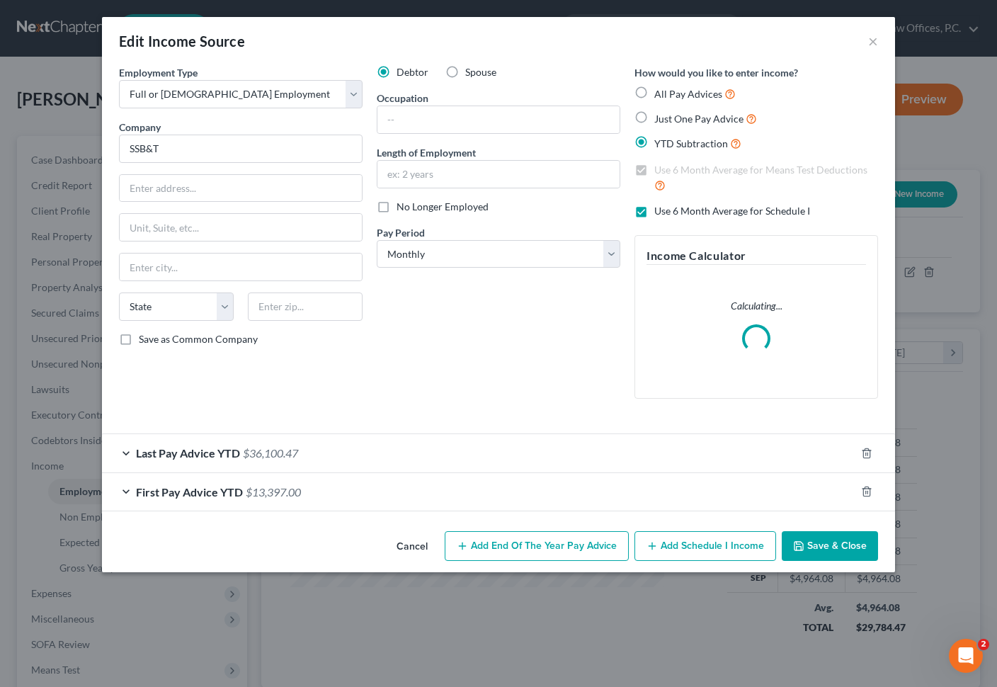
click at [428, 462] on div "Last Pay Advice YTD $36,100.47" at bounding box center [479, 453] width 754 height 38
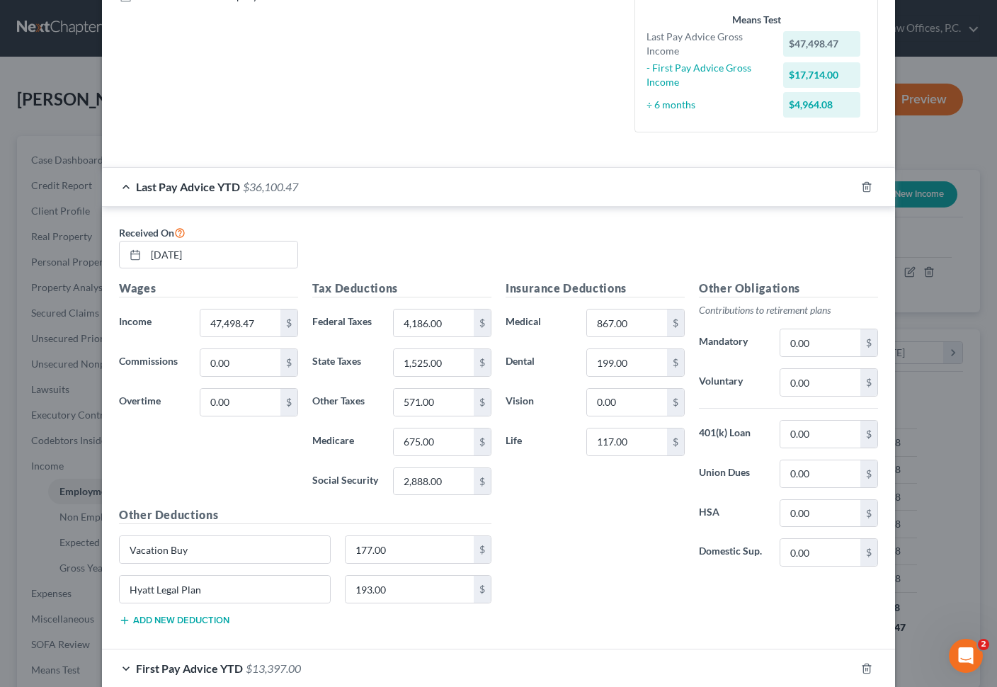
scroll to position [421, 0]
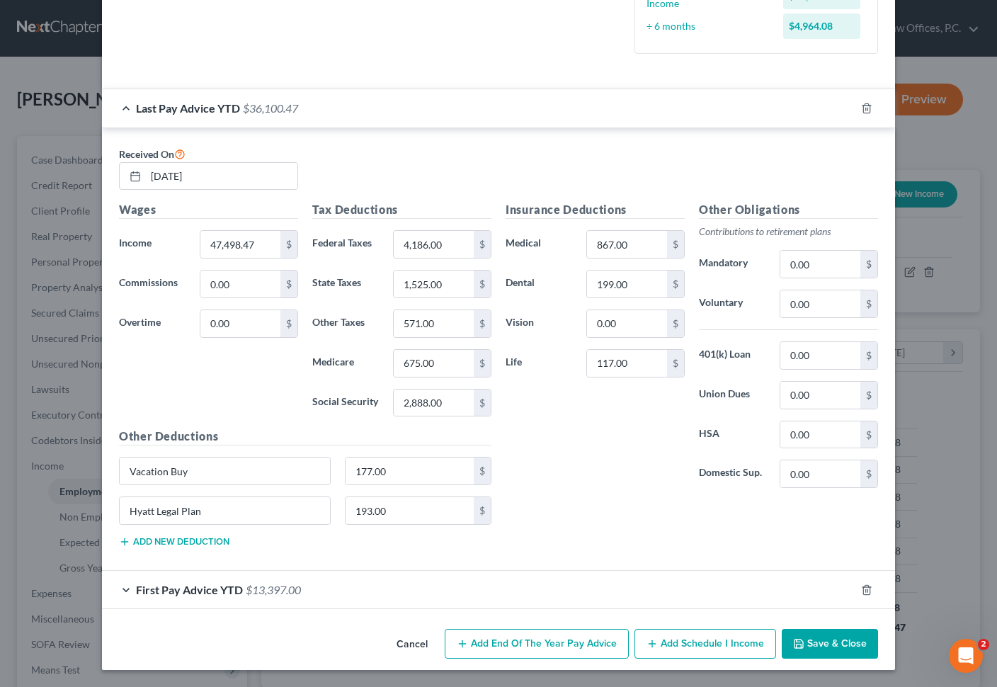
click at [397, 579] on div "First Pay Advice YTD $13,397.00" at bounding box center [479, 590] width 754 height 38
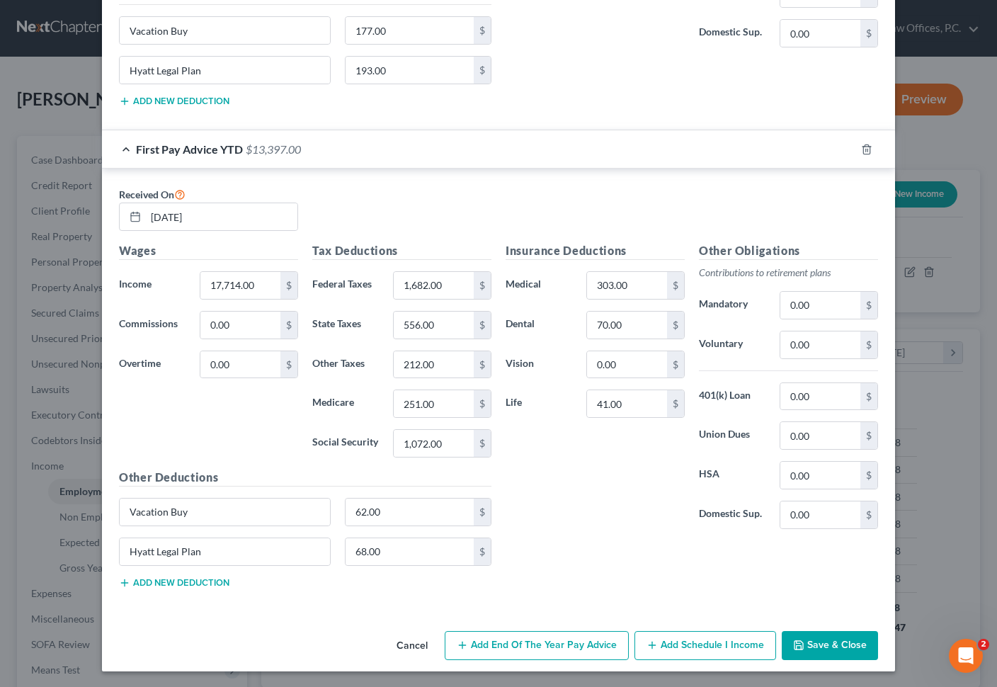
scroll to position [863, 0]
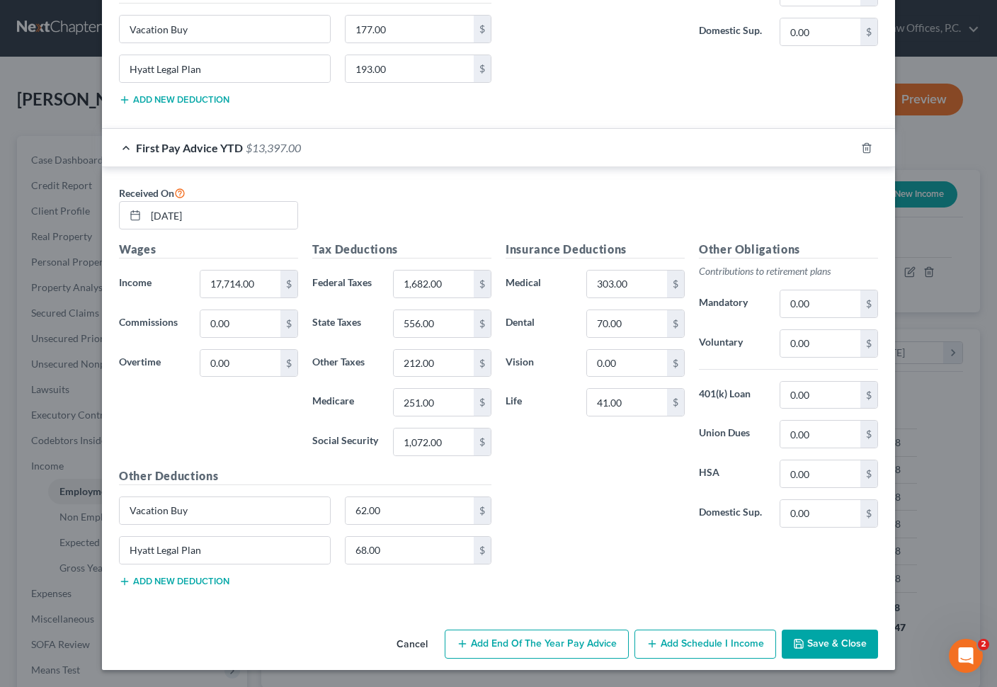
click at [864, 640] on button "Save & Close" at bounding box center [830, 645] width 96 height 30
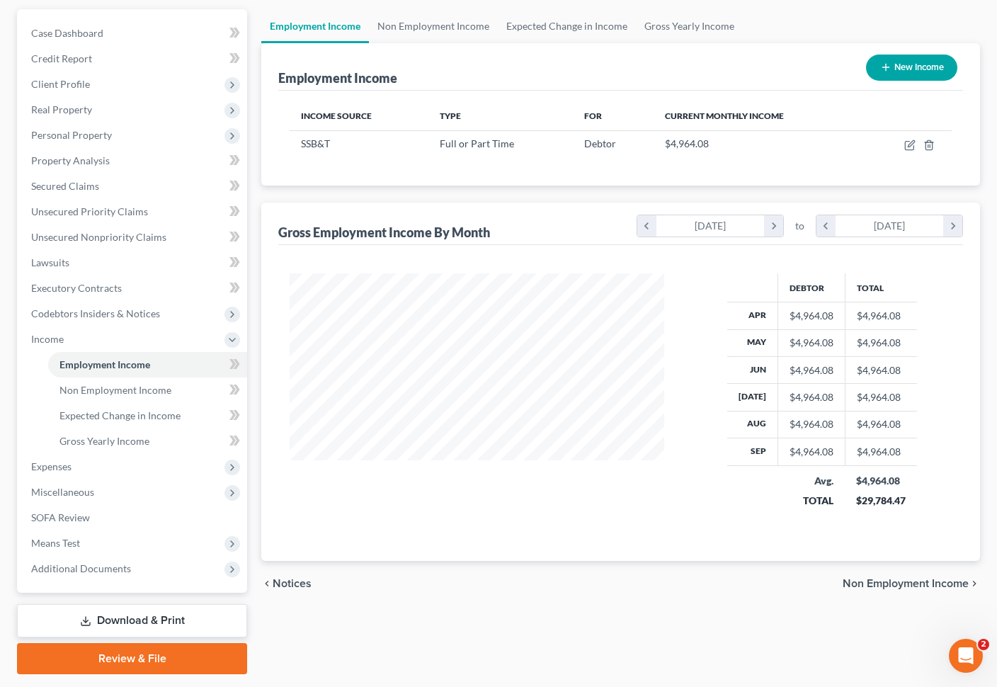
scroll to position [166, 0]
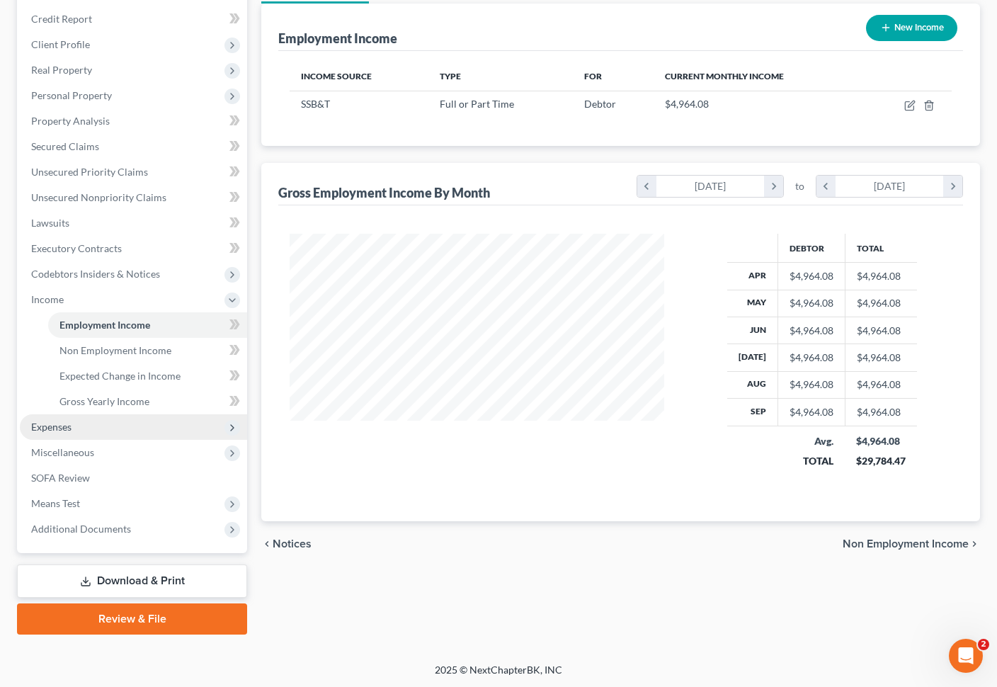
click at [116, 433] on span "Expenses" at bounding box center [133, 426] width 227 height 25
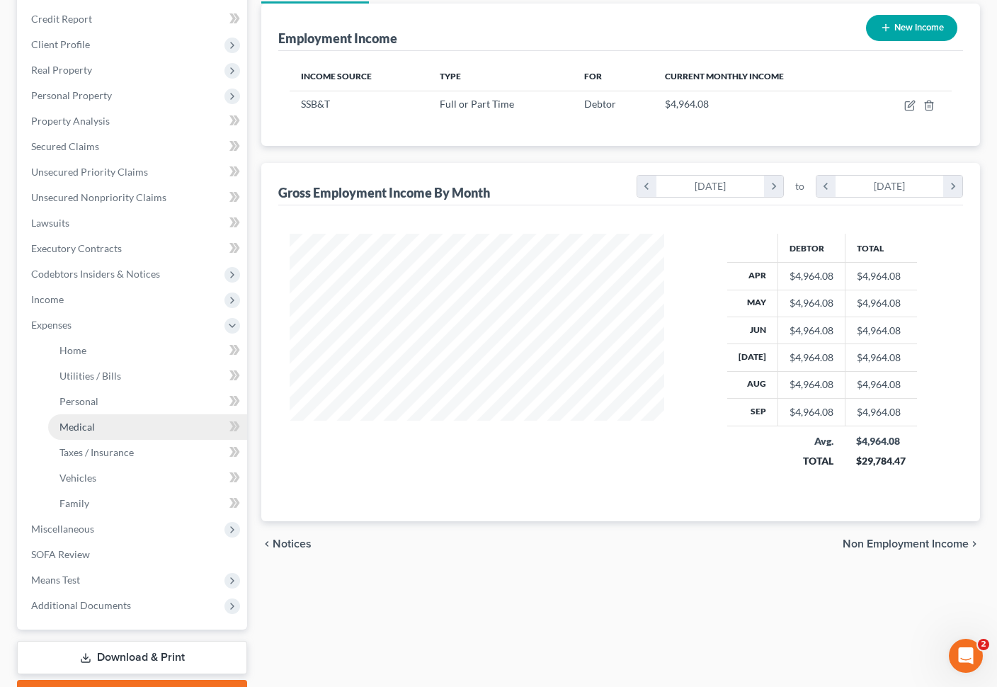
click at [116, 436] on link "Medical" at bounding box center [147, 426] width 199 height 25
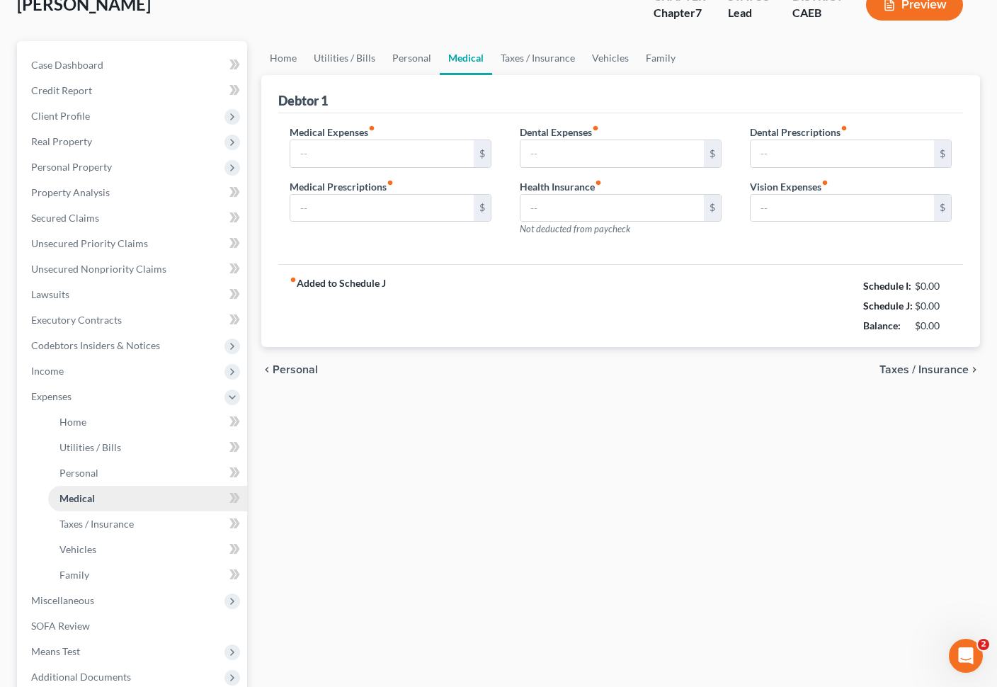
type input "30.00"
type input "0.00"
type input "30.00"
type input "0.00"
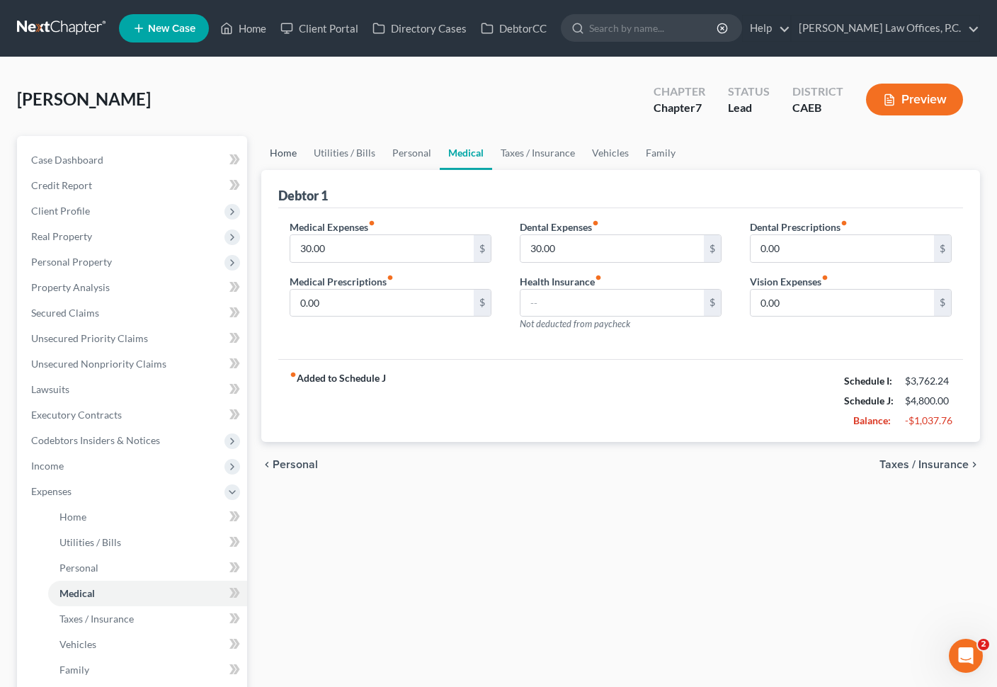
click at [300, 148] on link "Home" at bounding box center [283, 153] width 44 height 34
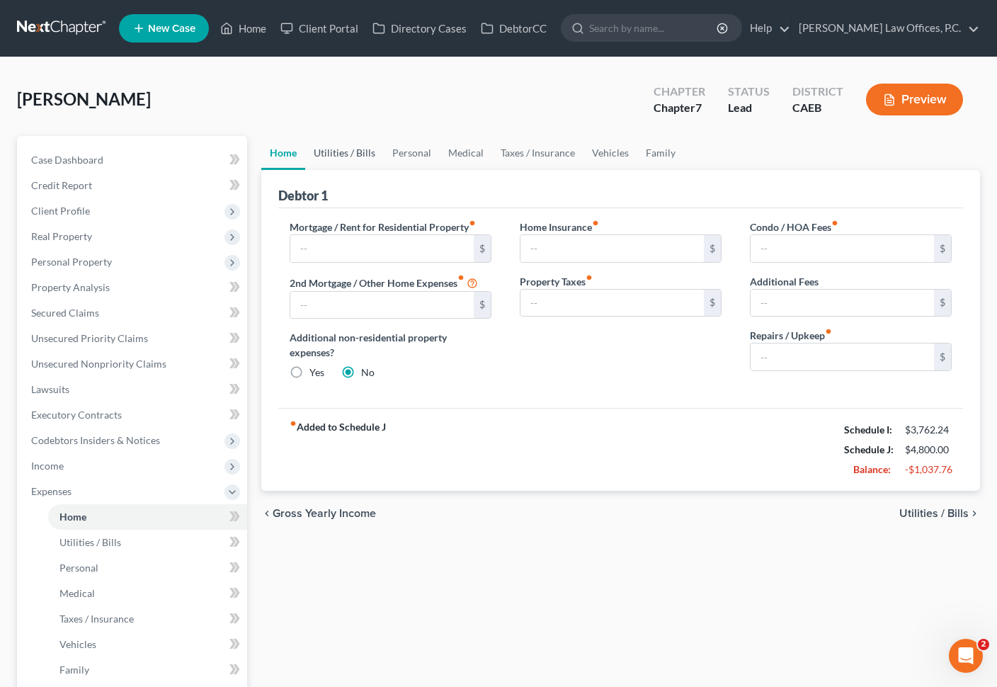
click at [343, 152] on link "Utilities / Bills" at bounding box center [344, 153] width 79 height 34
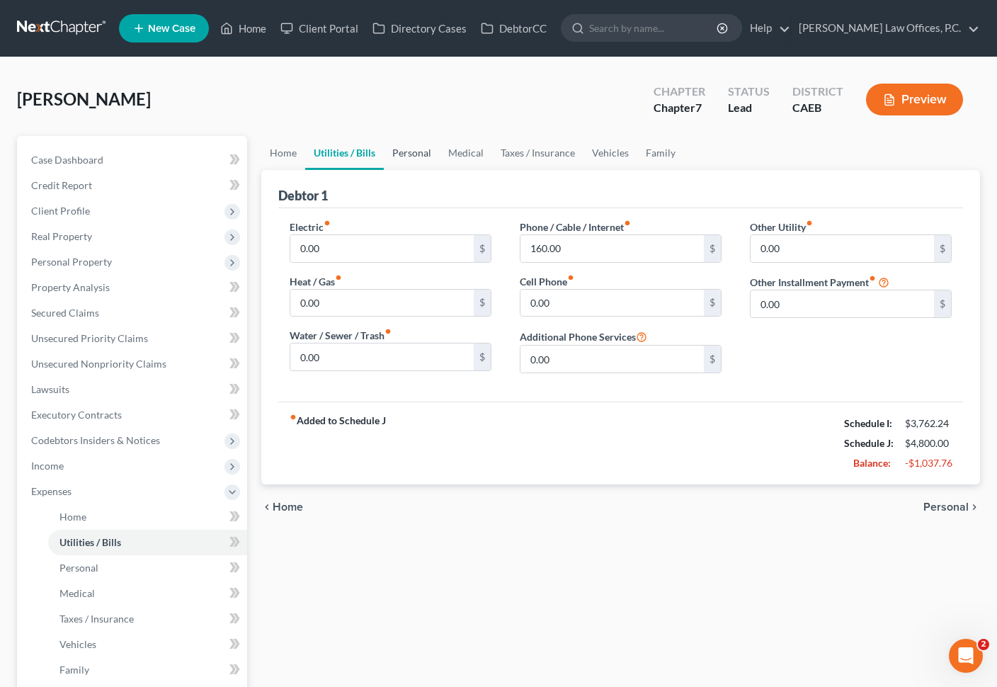
click at [387, 157] on link "Personal" at bounding box center [412, 153] width 56 height 34
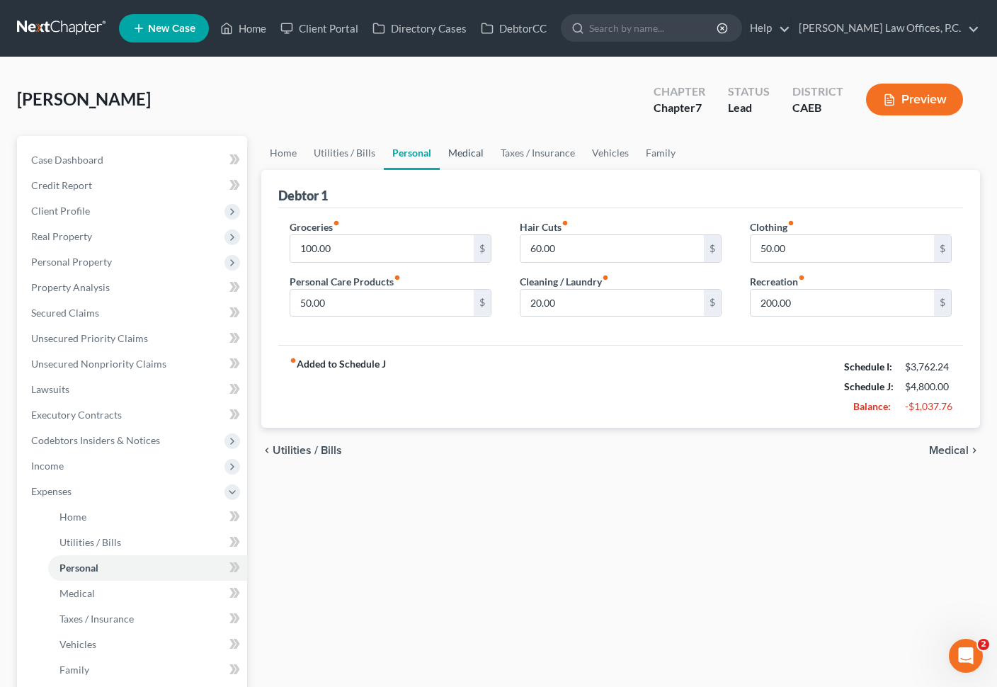
click at [462, 160] on link "Medical" at bounding box center [466, 153] width 52 height 34
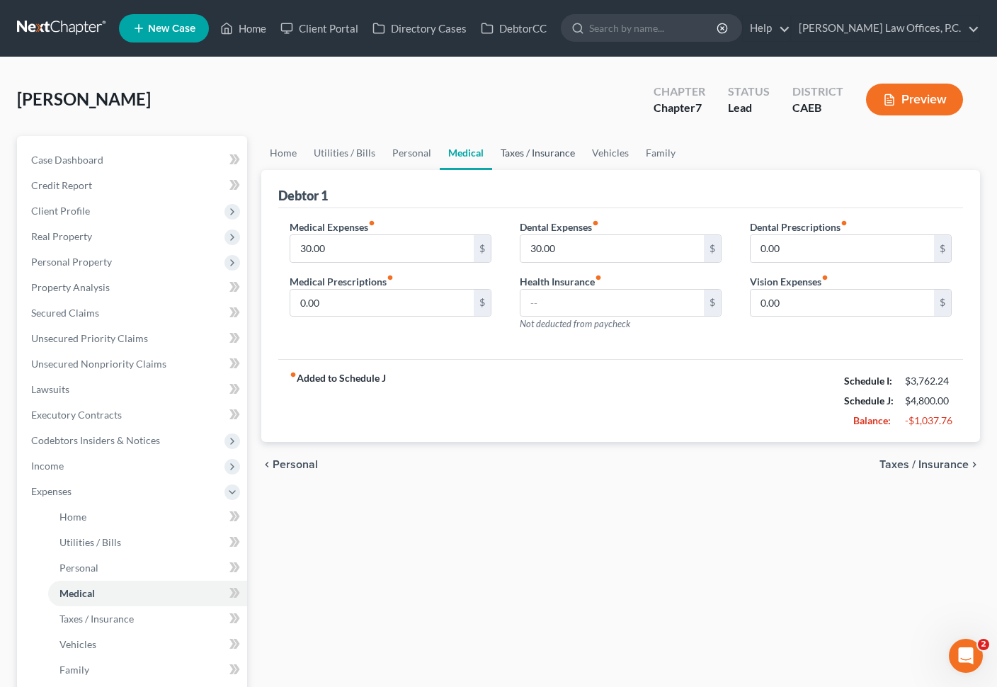
click at [531, 157] on link "Taxes / Insurance" at bounding box center [537, 153] width 91 height 34
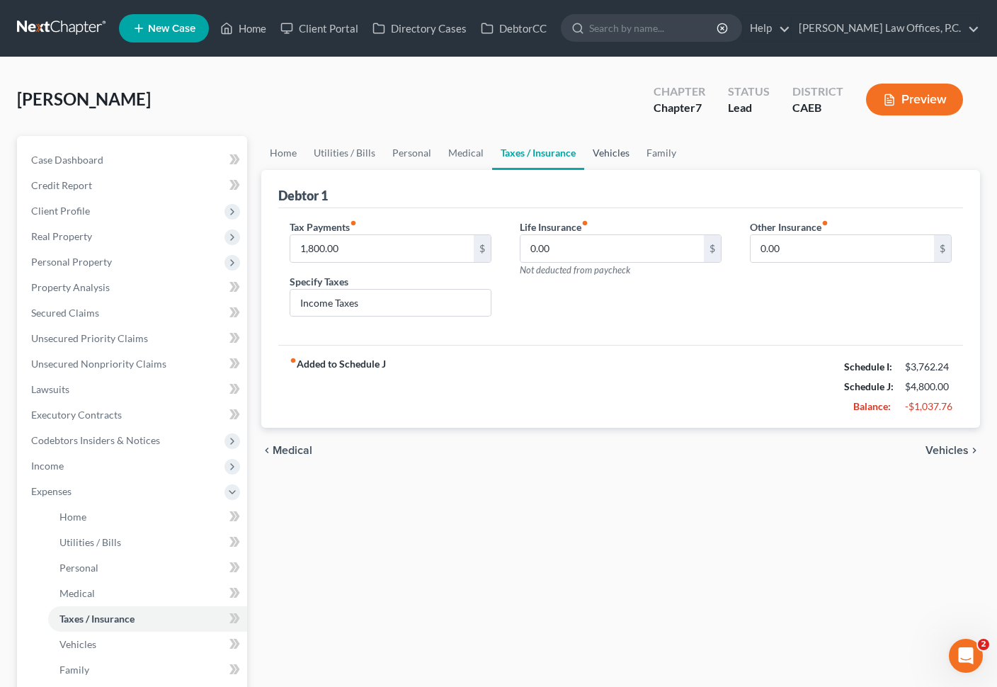
click at [603, 157] on link "Vehicles" at bounding box center [611, 153] width 54 height 34
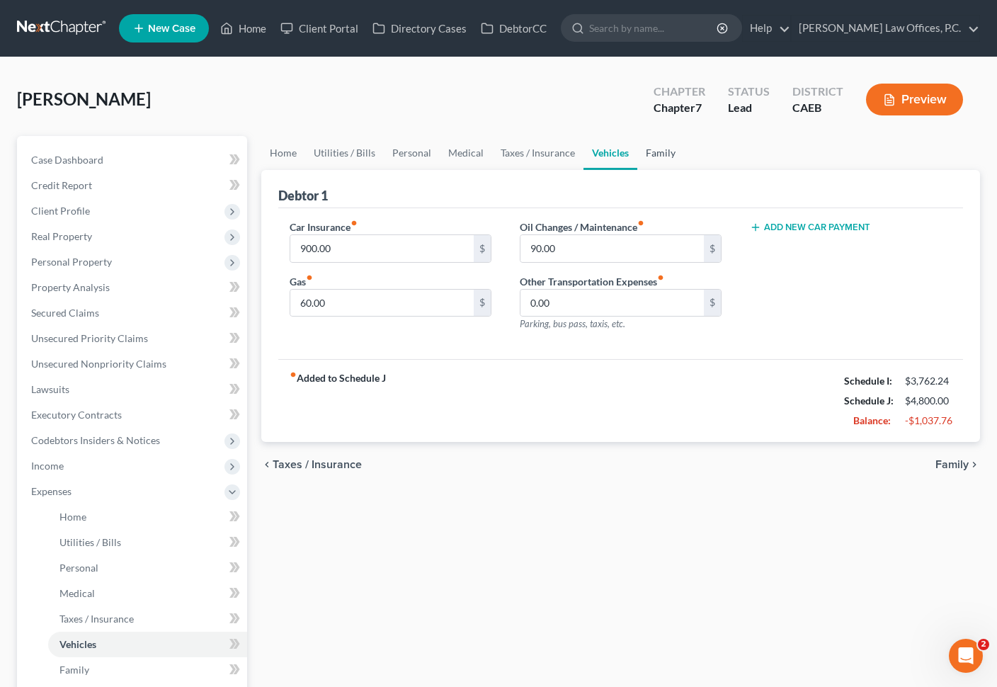
click at [649, 157] on link "Family" at bounding box center [660, 153] width 47 height 34
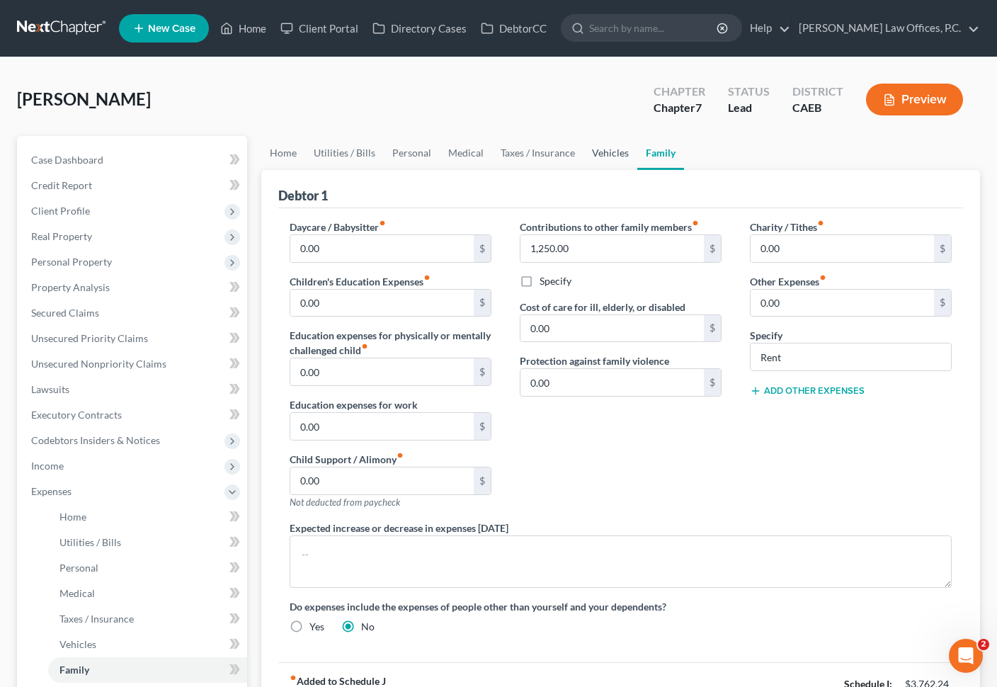
click at [611, 155] on link "Vehicles" at bounding box center [611, 153] width 54 height 34
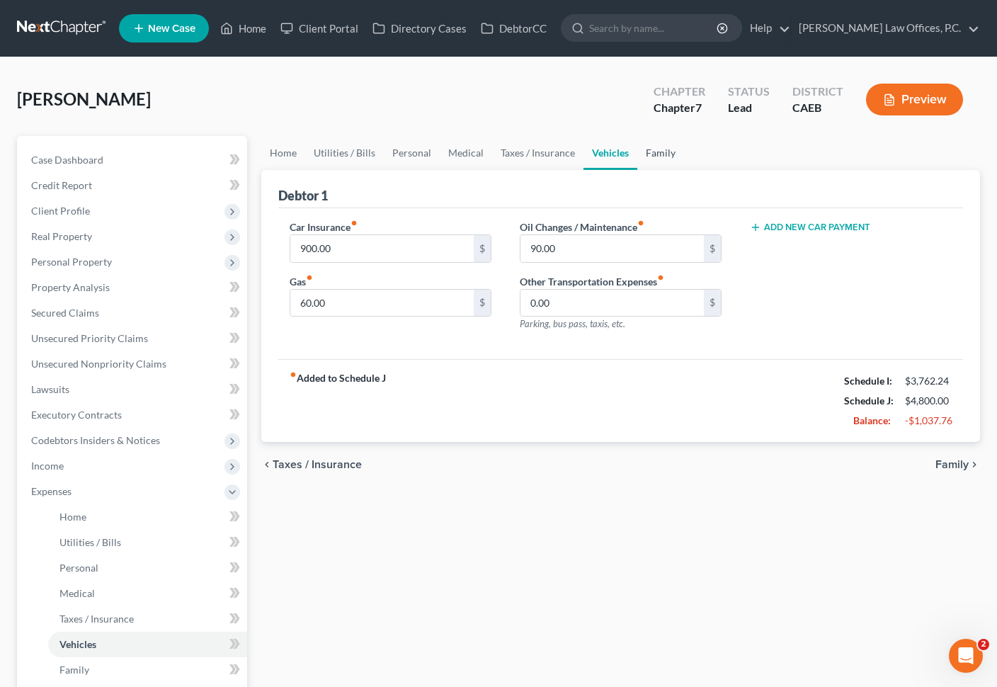
click at [657, 155] on link "Family" at bounding box center [660, 153] width 47 height 34
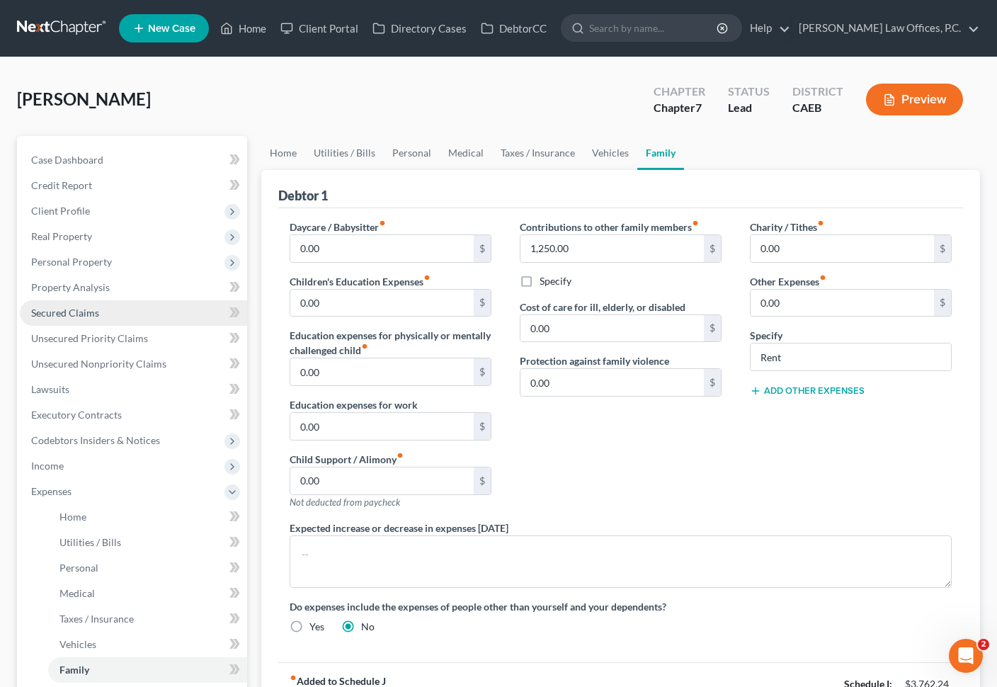
click at [83, 307] on span "Secured Claims" at bounding box center [65, 313] width 68 height 12
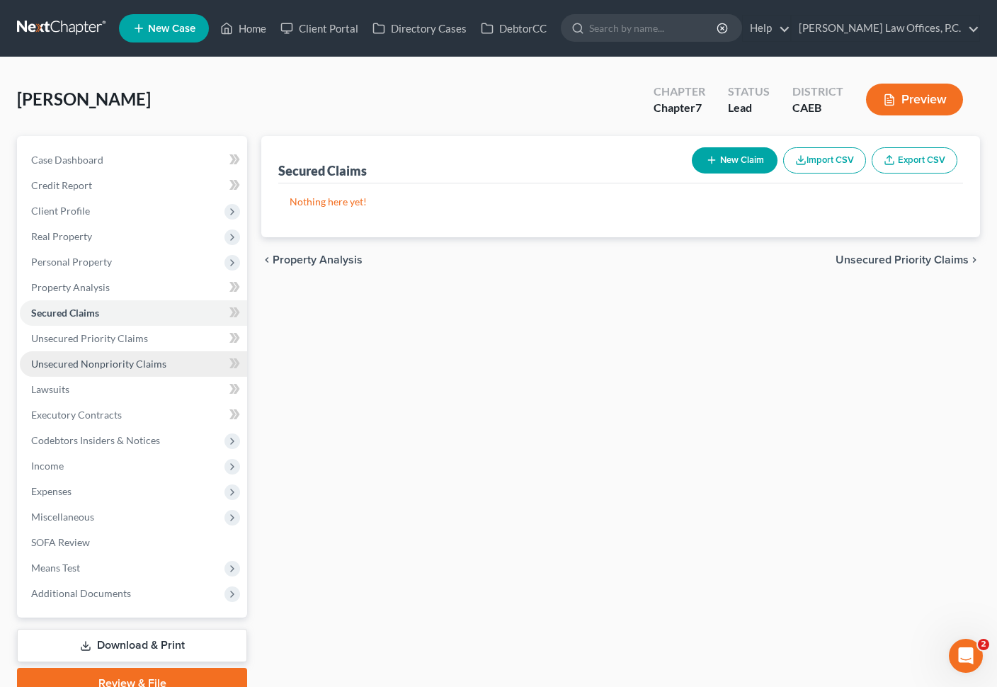
click at [108, 359] on span "Unsecured Nonpriority Claims" at bounding box center [98, 364] width 135 height 12
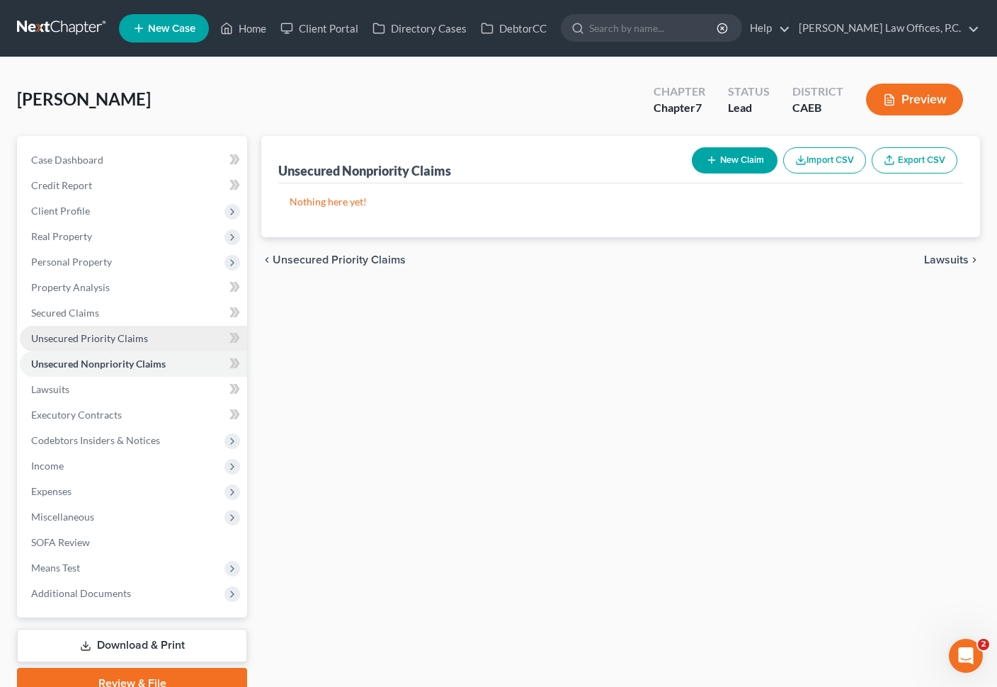
click at [92, 345] on link "Unsecured Priority Claims" at bounding box center [133, 338] width 227 height 25
click at [242, 21] on link "Home" at bounding box center [243, 28] width 60 height 25
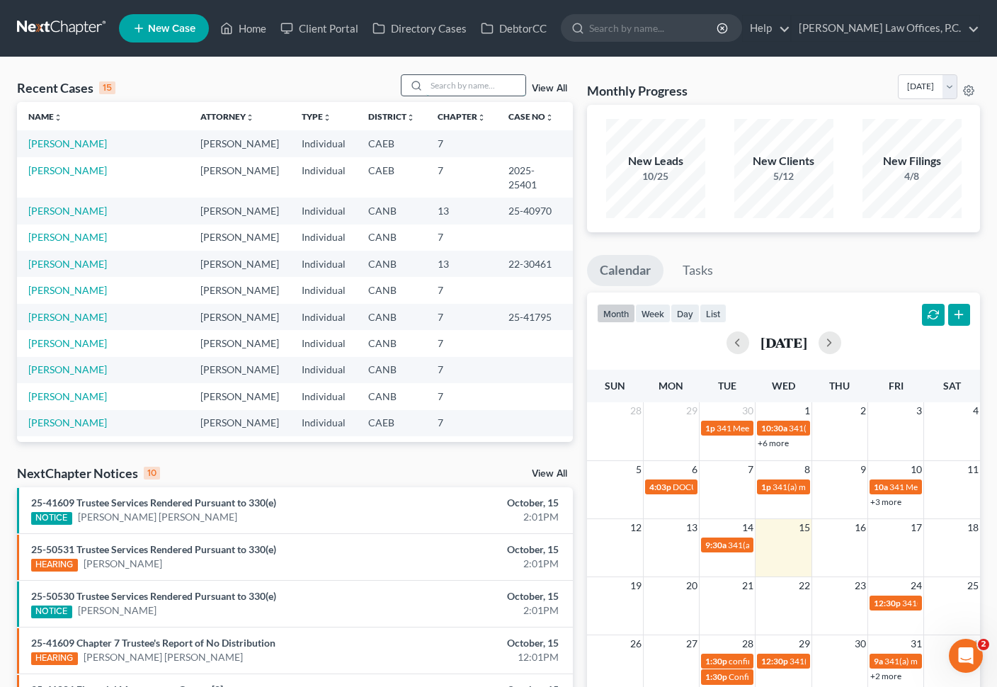
click at [460, 84] on input "search" at bounding box center [475, 85] width 99 height 21
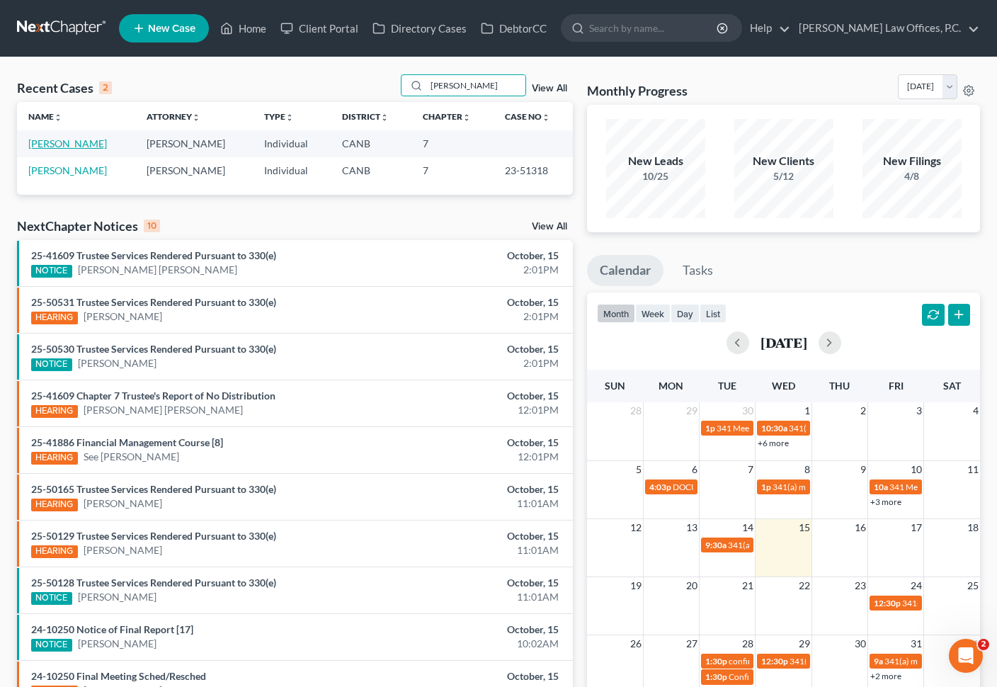
type input "[PERSON_NAME]"
click at [107, 144] on link "[PERSON_NAME]" at bounding box center [67, 143] width 79 height 12
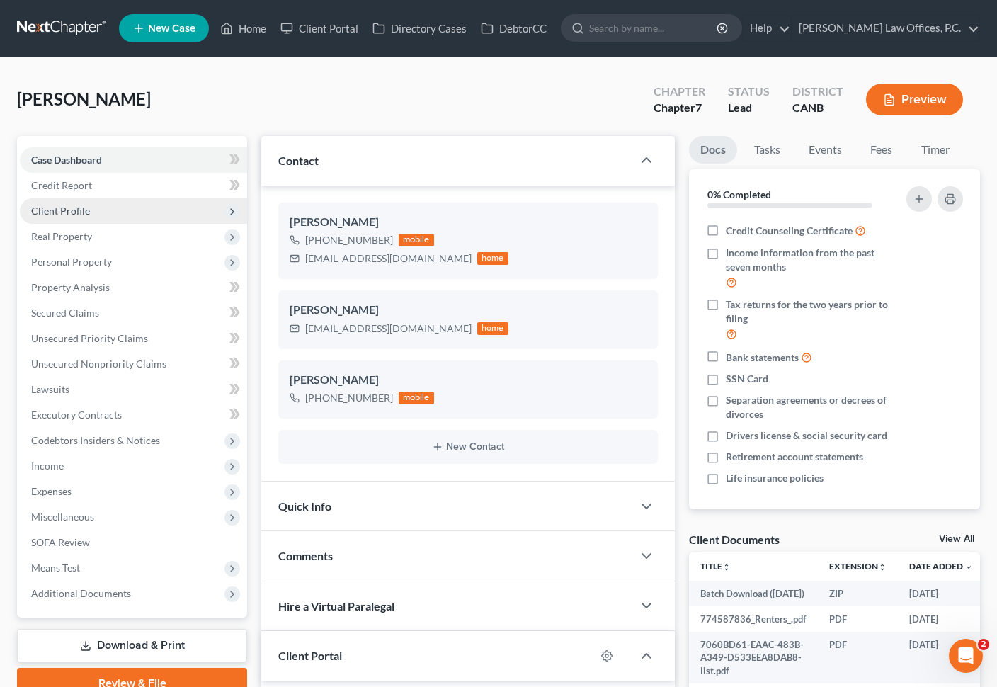
click at [130, 205] on span "Client Profile" at bounding box center [133, 210] width 227 height 25
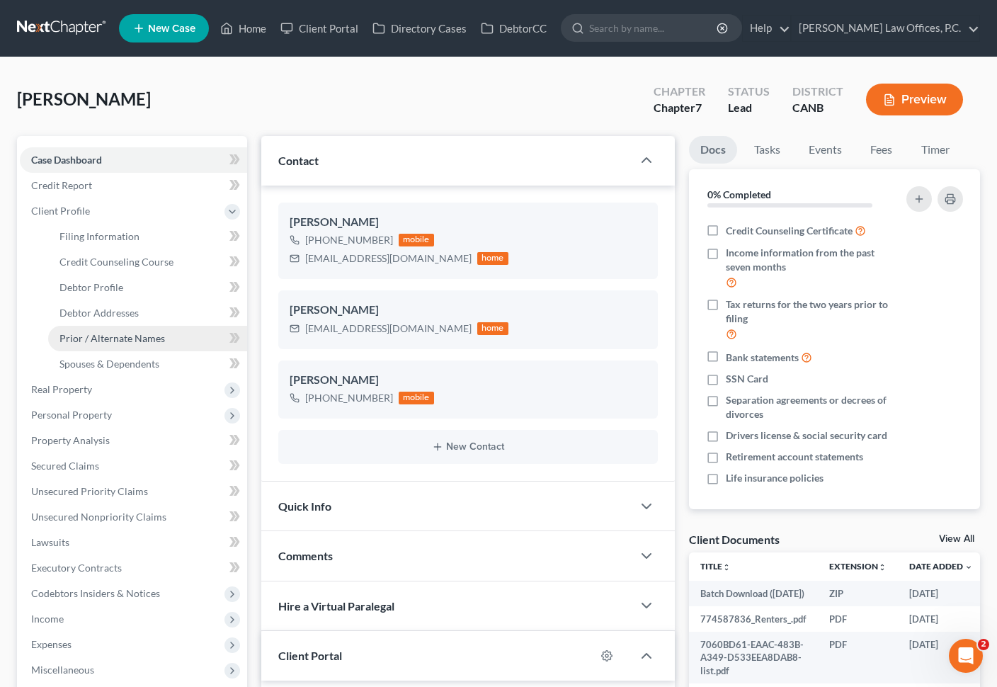
click at [112, 339] on span "Prior / Alternate Names" at bounding box center [112, 338] width 106 height 12
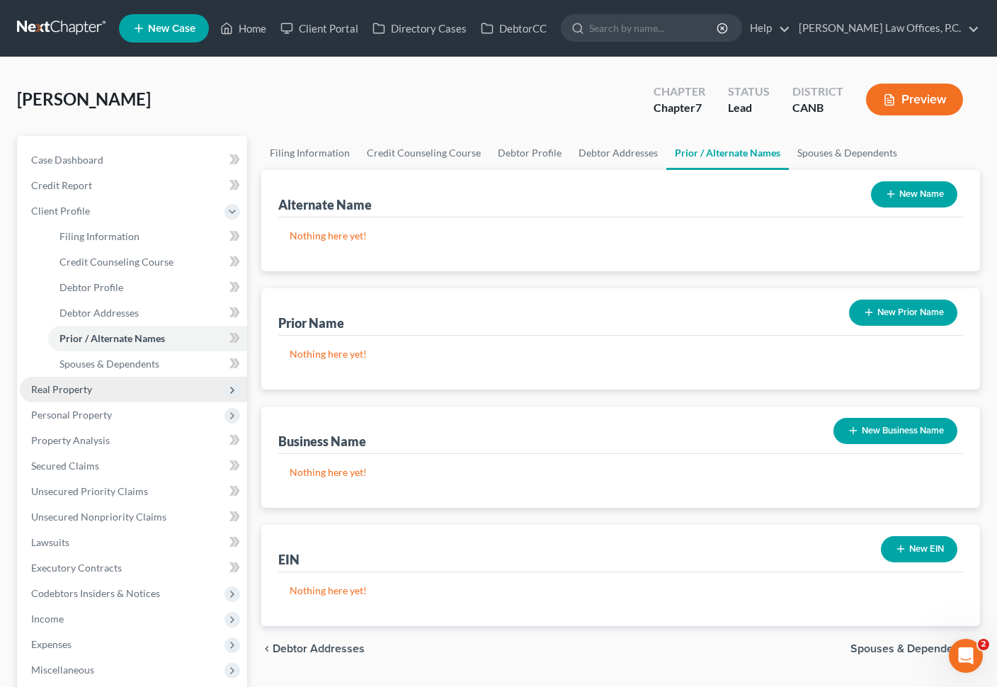
click at [110, 378] on span "Real Property" at bounding box center [133, 389] width 227 height 25
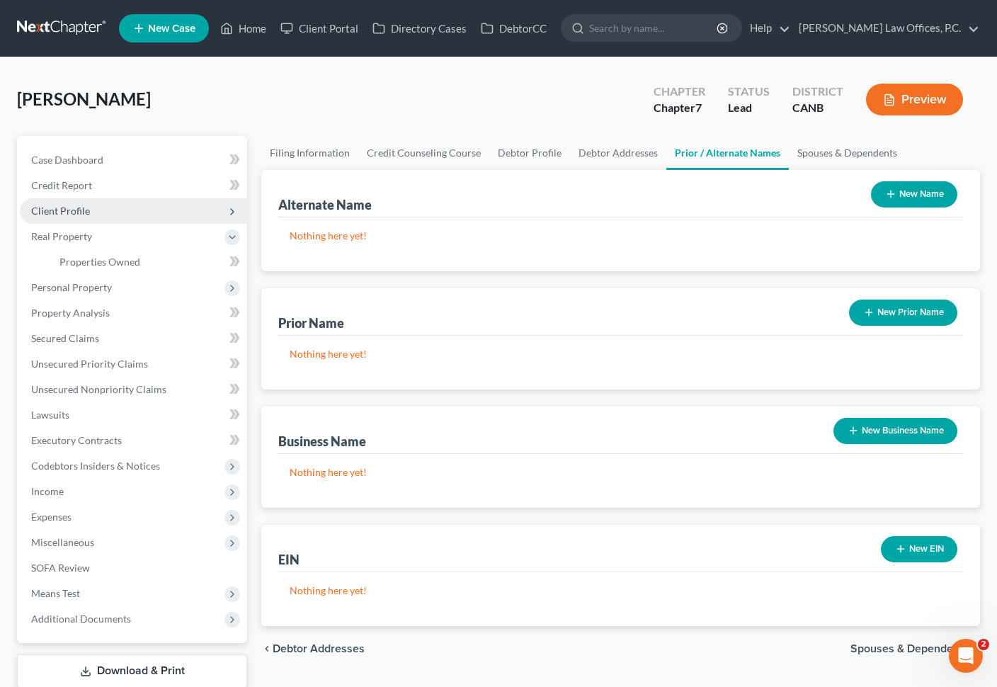
click at [103, 210] on span "Client Profile" at bounding box center [133, 210] width 227 height 25
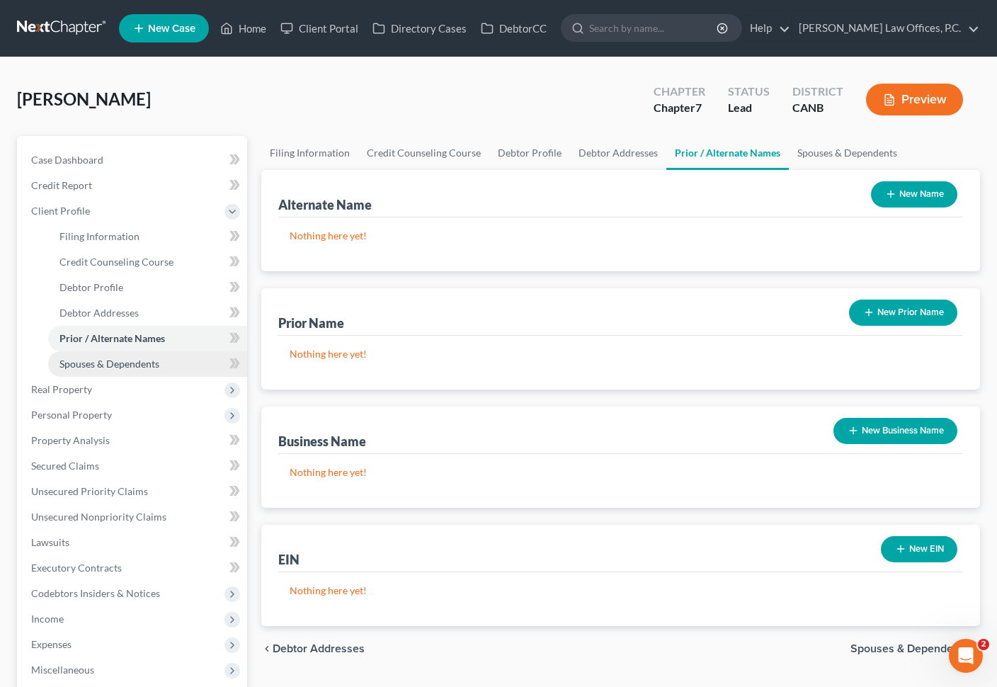
click at [128, 371] on link "Spouses & Dependents" at bounding box center [147, 363] width 199 height 25
